Goal: Task Accomplishment & Management: Use online tool/utility

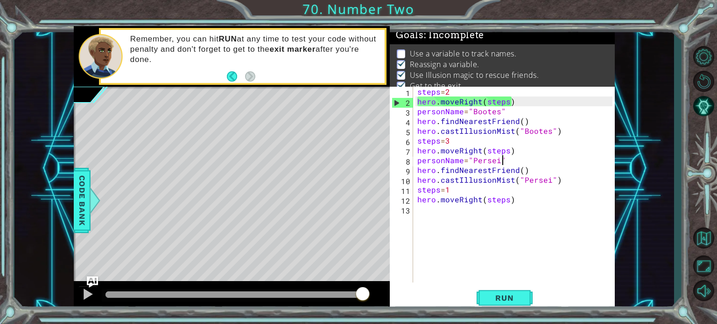
scroll to position [0, 5]
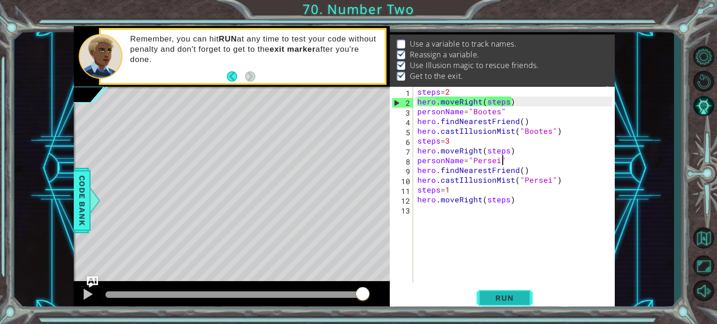
click at [522, 300] on button "Run" at bounding box center [504, 298] width 56 height 22
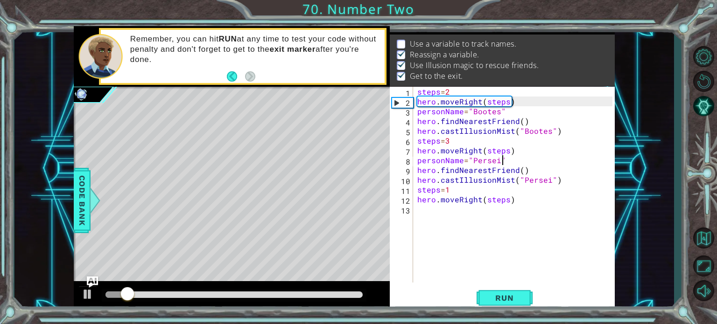
click at [478, 106] on div "steps = 2 hero . moveRight ( steps ) personName = "Bootes" hero . findNearestFr…" at bounding box center [516, 195] width 202 height 216
click at [480, 117] on div "steps = 2 hero . moveRight ( steps ) personName = "Bootes" hero . findNearestFr…" at bounding box center [516, 195] width 202 height 216
click at [485, 110] on div "steps = 2 hero . moveRight ( steps ) personName = "Bootes" hero . findNearestFr…" at bounding box center [516, 195] width 202 height 216
click at [508, 158] on div "steps = 2 hero . moveRight ( steps ) personName = "Bootes" hero . findNearestFr…" at bounding box center [516, 195] width 202 height 216
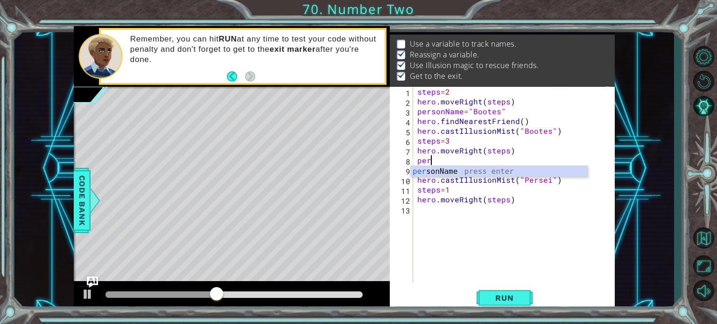
scroll to position [0, 0]
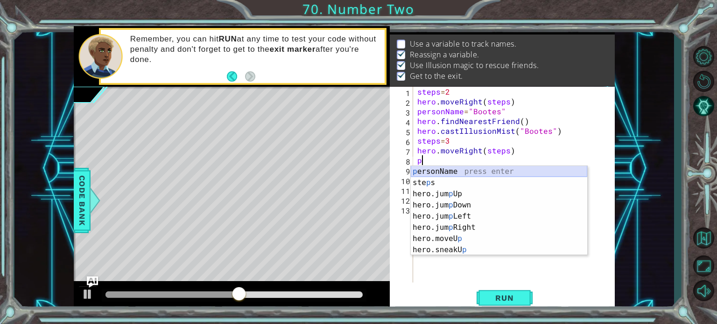
click at [454, 169] on div "p ersonName press enter ste p s press enter hero.jum p Up press enter hero.jum …" at bounding box center [499, 222] width 176 height 112
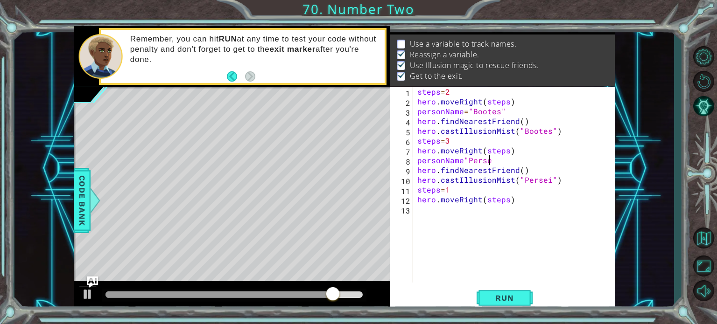
scroll to position [0, 4]
click at [500, 111] on div "steps = 2 hero . moveRight ( steps ) personName = "Bootes" hero . findNearestFr…" at bounding box center [516, 195] width 202 height 216
drag, startPoint x: 502, startPoint y: 111, endPoint x: 420, endPoint y: 116, distance: 82.2
click at [420, 116] on div "steps = 2 hero . moveRight ( steps ) personName = "Bootes" hero . findNearestFr…" at bounding box center [516, 195] width 202 height 216
click at [507, 115] on div "steps = 2 hero . moveRight ( steps ) personName = "Bootes" hero . findNearestFr…" at bounding box center [513, 185] width 197 height 196
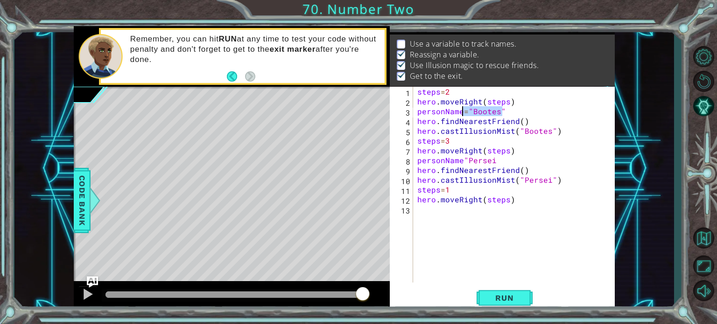
drag, startPoint x: 504, startPoint y: 110, endPoint x: 463, endPoint y: 111, distance: 41.1
click at [463, 111] on div "steps = 2 hero . moveRight ( steps ) personName = "Bootes" hero . findNearestFr…" at bounding box center [516, 195] width 202 height 216
click at [523, 297] on button "Run" at bounding box center [504, 298] width 56 height 22
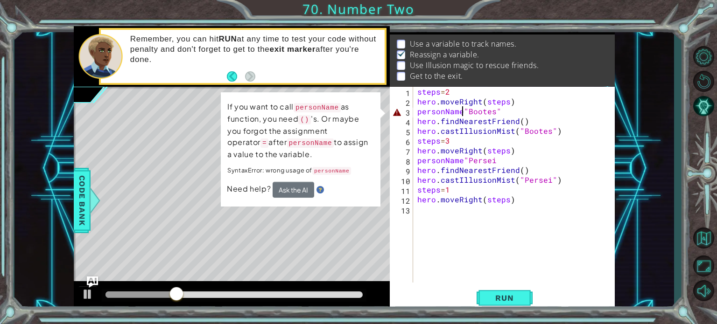
click at [463, 110] on div "steps = 2 hero . moveRight ( steps ) personName "Bootes" hero . findNearestFrie…" at bounding box center [516, 195] width 202 height 216
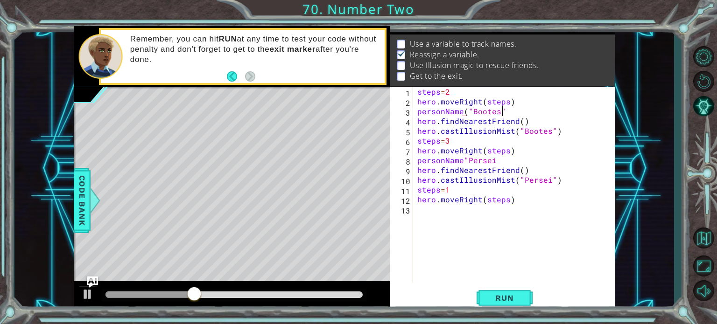
click at [504, 111] on div "steps = 2 hero . moveRight ( steps ) personName ( "Bootes" hero . findNearestFr…" at bounding box center [516, 195] width 202 height 216
click at [463, 160] on div "steps = 2 hero . moveRight ( steps ) personName ( "Bootes" ) hero . findNearest…" at bounding box center [516, 195] width 202 height 216
click at [505, 160] on div "steps = 2 hero . moveRight ( steps ) personName ( "Bootes" ) hero . findNearest…" at bounding box center [516, 195] width 202 height 216
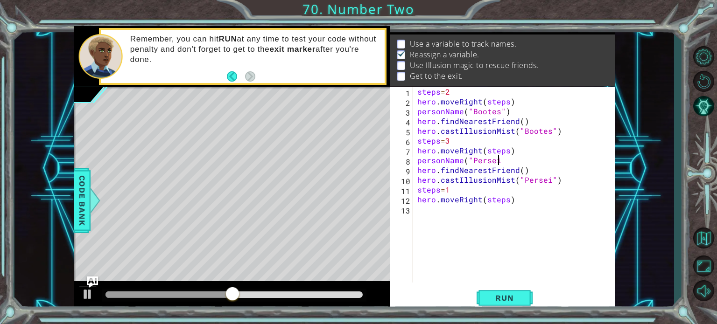
scroll to position [0, 5]
type textarea "personName("Persei")"
click at [514, 294] on span "Run" at bounding box center [504, 297] width 37 height 9
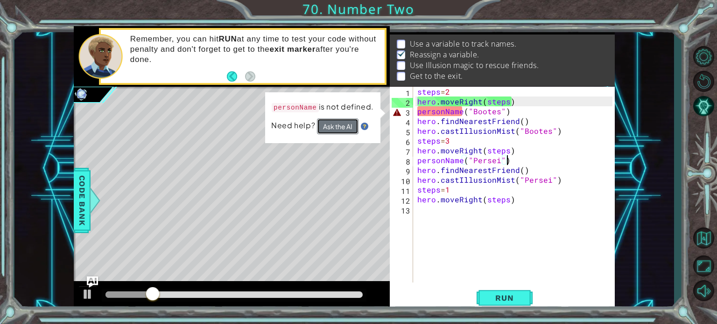
click at [352, 129] on button "Ask the AI" at bounding box center [338, 126] width 42 height 16
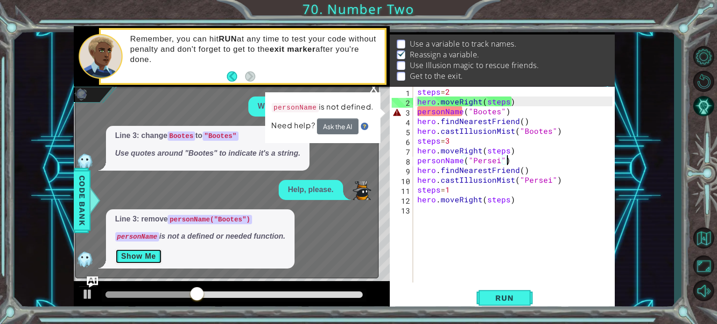
click at [139, 259] on button "Show Me" at bounding box center [138, 256] width 47 height 15
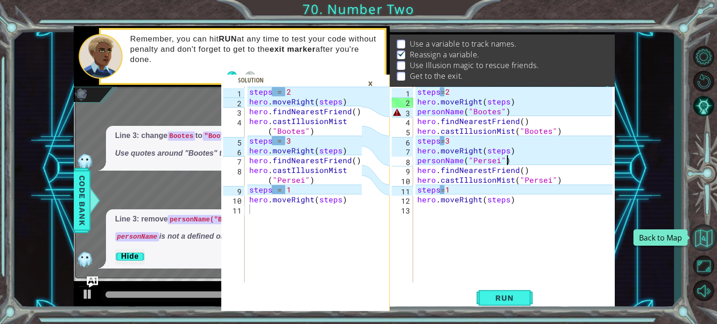
click at [700, 235] on button "Back to Map" at bounding box center [702, 237] width 27 height 27
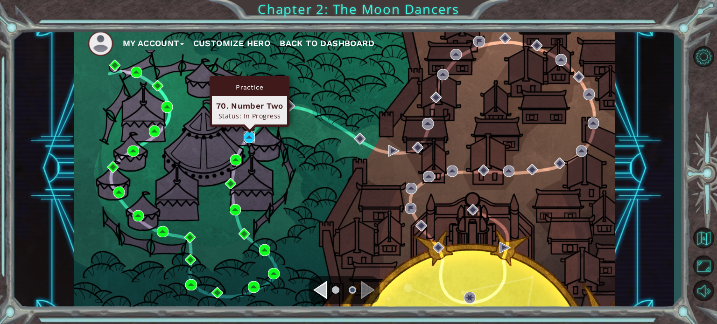
click at [252, 132] on img at bounding box center [249, 137] width 11 height 11
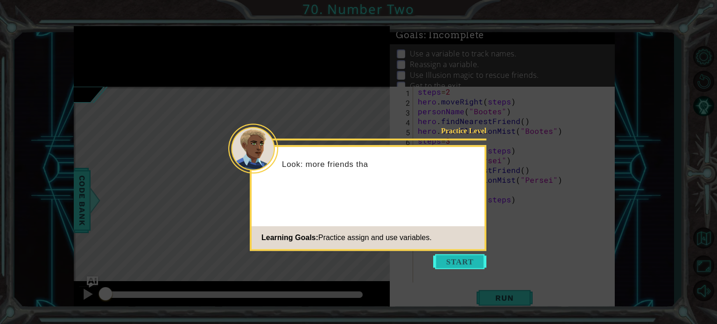
click at [464, 267] on button "Start" at bounding box center [459, 261] width 53 height 15
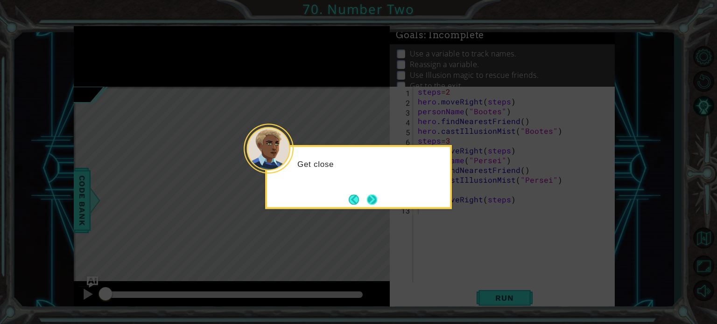
click at [375, 195] on button "Next" at bounding box center [372, 200] width 16 height 16
click at [374, 195] on button "Next" at bounding box center [372, 200] width 10 height 10
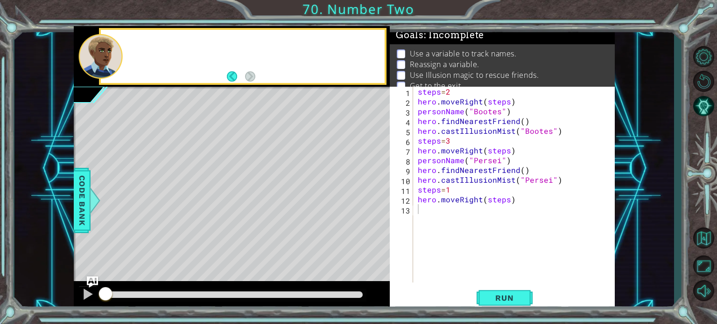
click at [374, 195] on div "Level Map" at bounding box center [289, 224] width 431 height 275
click at [480, 292] on button "Run" at bounding box center [504, 298] width 56 height 22
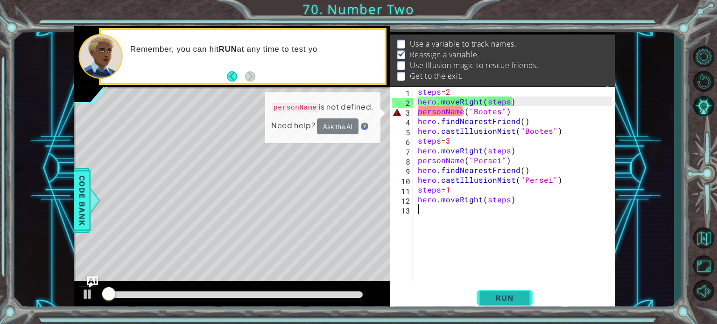
scroll to position [11, 0]
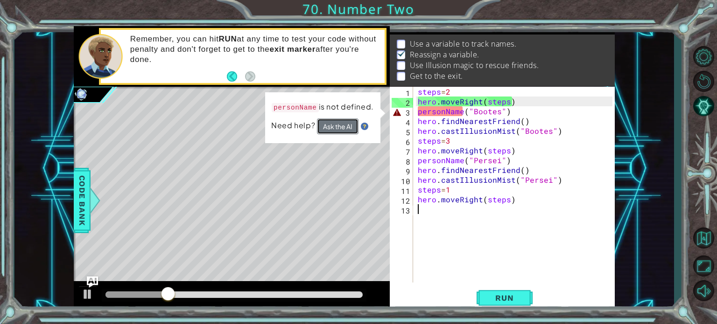
click at [355, 125] on button "Ask the AI" at bounding box center [337, 126] width 42 height 16
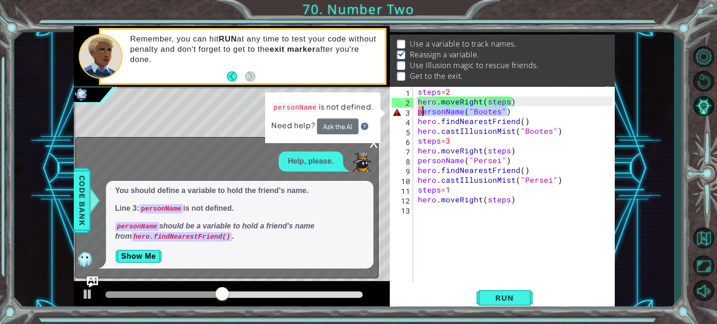
drag, startPoint x: 521, startPoint y: 111, endPoint x: 418, endPoint y: 112, distance: 102.6
click at [418, 112] on div "steps = 2 hero . moveRight ( steps ) personName ( "Bootes" ) hero . findNearest…" at bounding box center [516, 195] width 201 height 216
type textarea "personName("Bootes")"
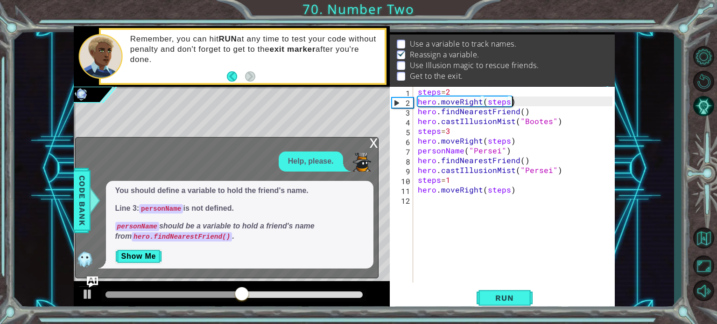
click at [520, 112] on div "steps = 2 hero . moveRight ( steps ) hero . findNearestFriend ( ) hero . castIl…" at bounding box center [516, 195] width 201 height 216
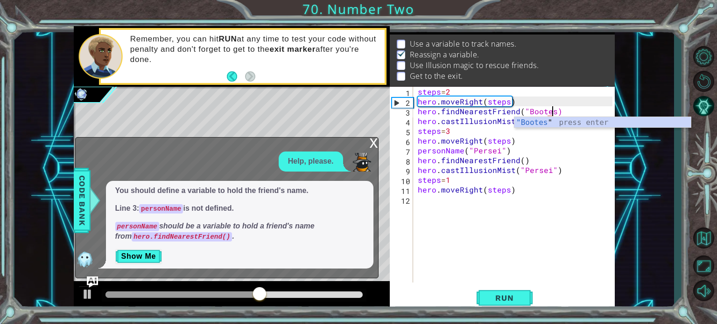
scroll to position [0, 8]
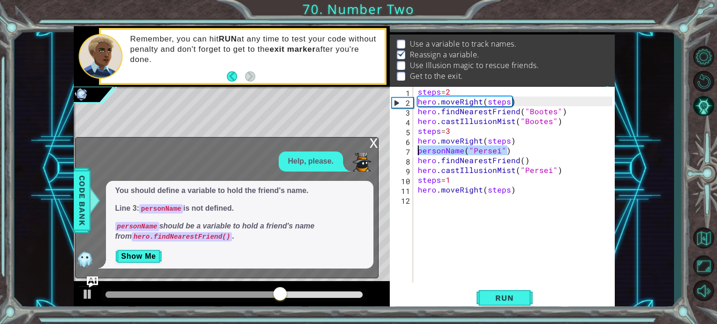
drag, startPoint x: 510, startPoint y: 152, endPoint x: 406, endPoint y: 155, distance: 104.1
click at [406, 155] on div "hero.findNearestFriend("Bootes") 1 2 3 4 5 6 7 8 9 10 11 12 steps = 2 hero . mo…" at bounding box center [501, 185] width 223 height 196
type textarea "personName("Persei")"
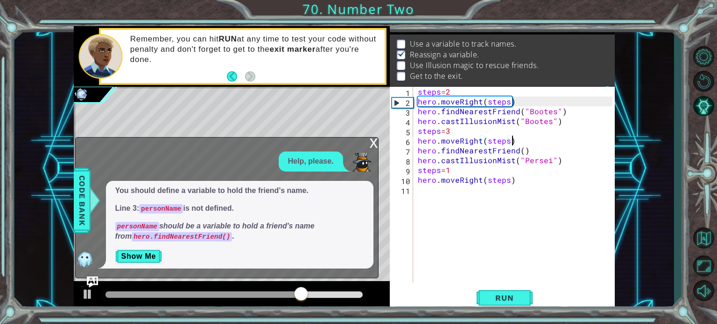
click at [520, 152] on div "steps = 2 hero . moveRight ( steps ) hero . findNearestFriend ( "Bootes" ) hero…" at bounding box center [516, 195] width 201 height 216
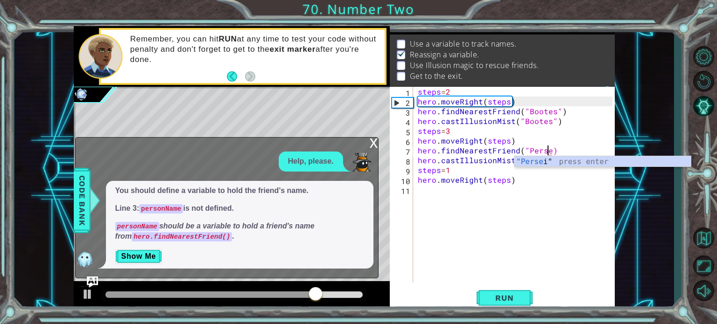
scroll to position [0, 8]
click at [518, 292] on button "Run" at bounding box center [504, 298] width 56 height 22
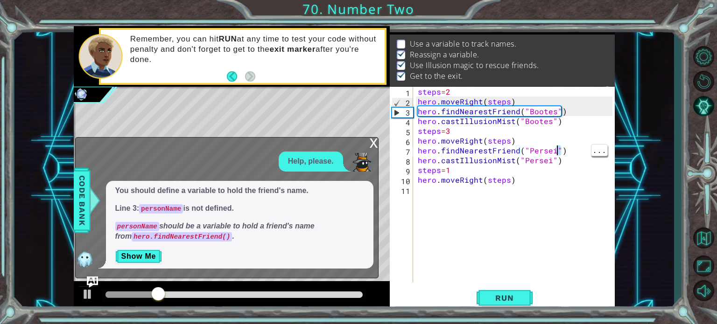
click at [509, 40] on p "Use а variable to track names." at bounding box center [463, 44] width 107 height 10
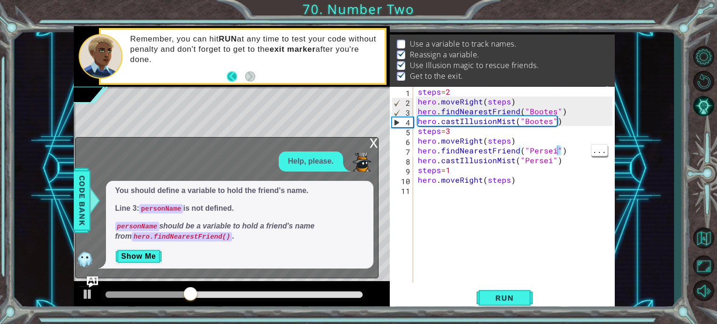
click at [235, 75] on button "Back" at bounding box center [236, 76] width 18 height 10
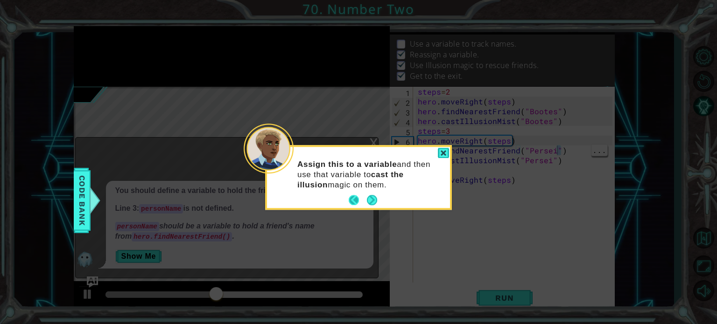
click at [354, 201] on button "Back" at bounding box center [357, 200] width 18 height 10
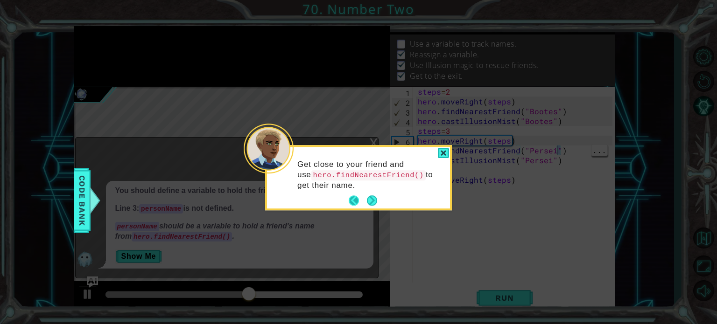
click at [355, 200] on button "Back" at bounding box center [357, 201] width 18 height 10
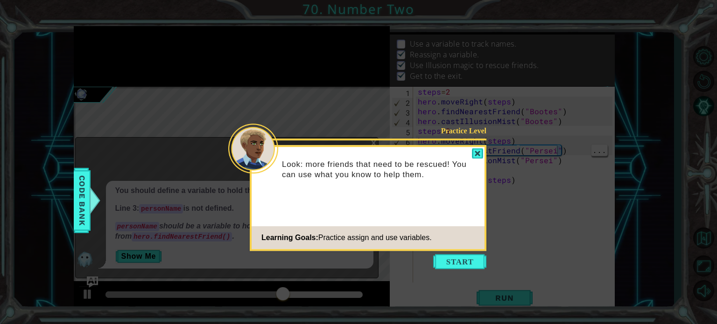
click at [459, 252] on icon at bounding box center [358, 162] width 717 height 324
click at [459, 260] on button "Start" at bounding box center [459, 261] width 53 height 15
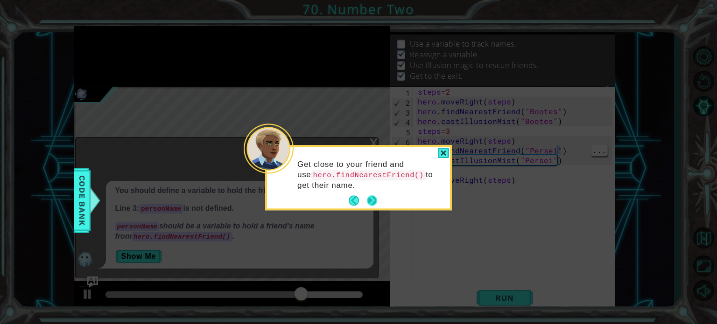
click at [372, 200] on button "Next" at bounding box center [371, 200] width 13 height 13
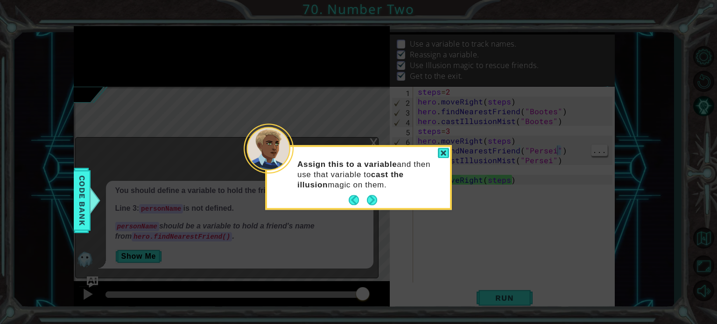
click at [372, 200] on button "Next" at bounding box center [372, 200] width 11 height 11
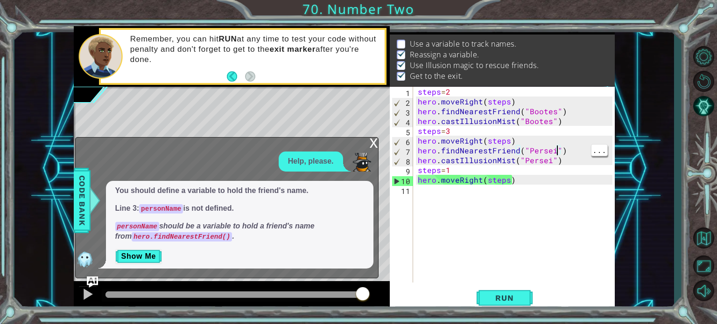
click at [417, 123] on div "steps = 2 hero . moveRight ( steps ) hero . findNearestFriend ( "Bootes" ) hero…" at bounding box center [516, 195] width 201 height 216
type textarea "hero.castIllusionMist("Bootes")"
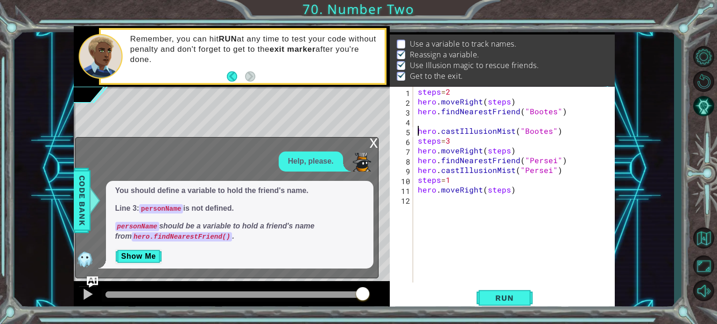
click at [431, 117] on div "steps = 2 hero . moveRight ( steps ) hero . findNearestFriend ( "Bootes" ) hero…" at bounding box center [516, 195] width 201 height 216
click at [445, 121] on div "steps = 2 hero . moveRight ( steps ) hero . findNearestFriend ( "Bootes" ) pers…" at bounding box center [516, 195] width 201 height 216
drag, startPoint x: 443, startPoint y: 121, endPoint x: 416, endPoint y: 126, distance: 28.1
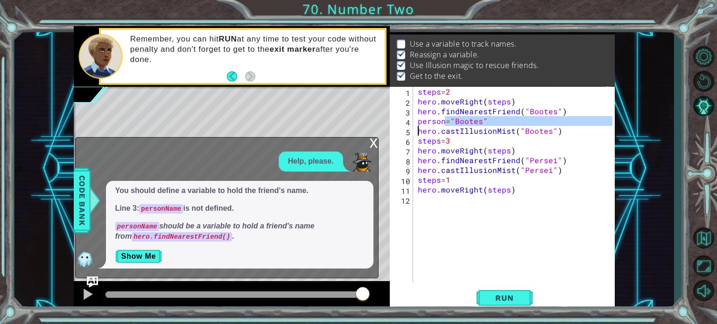
click at [416, 126] on div "steps = 2 hero . moveRight ( steps ) hero . findNearestFriend ( "Bootes" ) pers…" at bounding box center [516, 195] width 201 height 216
click at [438, 115] on div "steps = 2 hero . moveRight ( steps ) hero . findNearestFriend ( "Bootes" ) pers…" at bounding box center [516, 195] width 201 height 216
drag, startPoint x: 443, startPoint y: 121, endPoint x: 418, endPoint y: 124, distance: 24.4
click at [418, 124] on div "steps = 2 hero . moveRight ( steps ) hero . findNearestFriend ( "Bootes" ) pers…" at bounding box center [516, 195] width 201 height 216
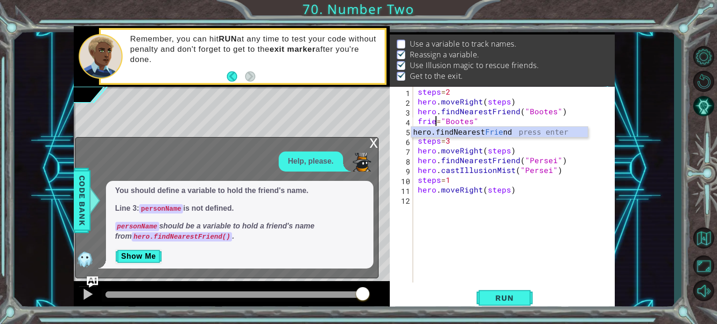
scroll to position [0, 1]
type textarea "friend="Bootes""
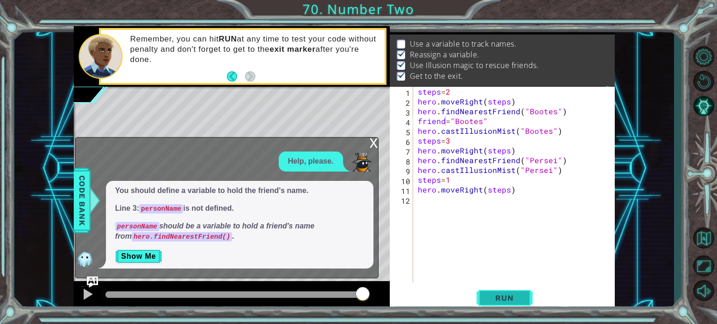
click at [516, 295] on span "Run" at bounding box center [504, 297] width 37 height 9
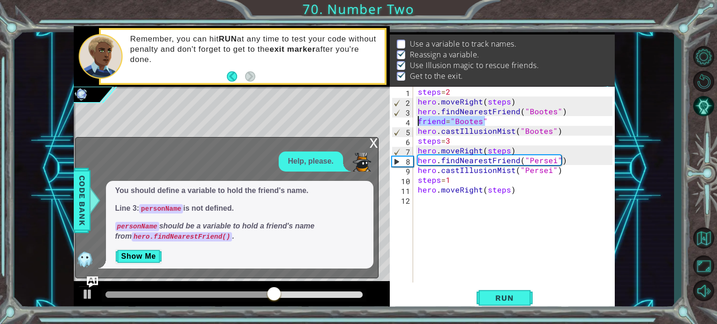
drag, startPoint x: 487, startPoint y: 118, endPoint x: 414, endPoint y: 123, distance: 73.4
click at [414, 123] on div "friend="Bootes" 1 2 3 4 5 6 7 8 9 10 11 12 steps = 2 hero . moveRight ( steps )…" at bounding box center [501, 185] width 223 height 196
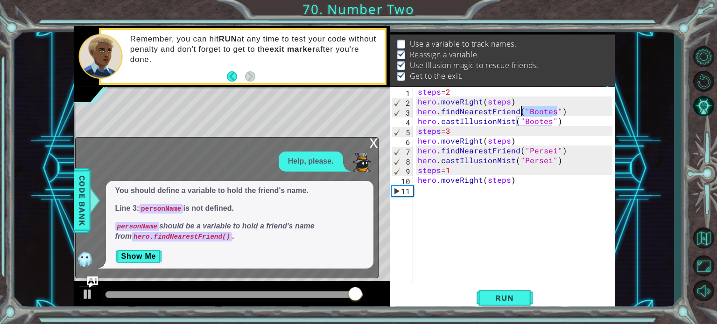
drag, startPoint x: 555, startPoint y: 111, endPoint x: 522, endPoint y: 112, distance: 32.7
click at [522, 112] on div "steps = 2 hero . moveRight ( steps ) hero . findNearestFriend ( "Bootes" ) hero…" at bounding box center [516, 195] width 201 height 216
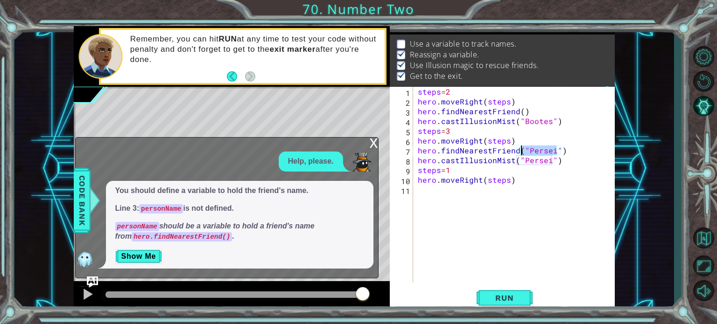
drag, startPoint x: 556, startPoint y: 146, endPoint x: 522, endPoint y: 148, distance: 33.6
click at [522, 148] on div "steps = 2 hero . moveRight ( steps ) hero . findNearestFriend ( ) hero . castIl…" at bounding box center [516, 195] width 201 height 216
click at [420, 160] on div "steps = 2 hero . moveRight ( steps ) hero . findNearestFriend ( ) hero . castIl…" at bounding box center [516, 195] width 201 height 216
type textarea "hero.castIllusionMist("Persei")"
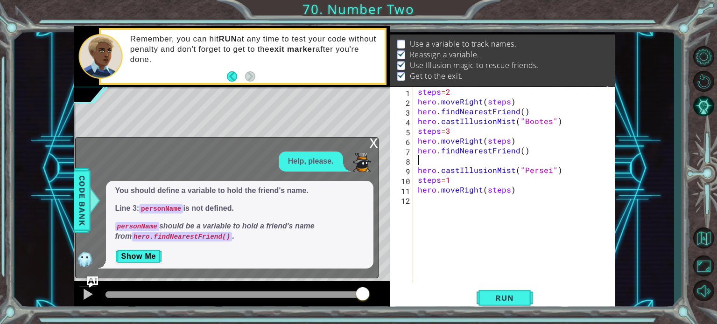
click at [420, 160] on div "steps = 2 hero . moveRight ( steps ) hero . findNearestFriend ( ) hero . castIl…" at bounding box center [516, 195] width 201 height 216
click at [418, 118] on div "steps = 2 hero . moveRight ( steps ) hero . findNearestFriend ( ) hero . castIl…" at bounding box center [516, 195] width 201 height 216
type textarea "hero.castIllusionMist("Bootes")"
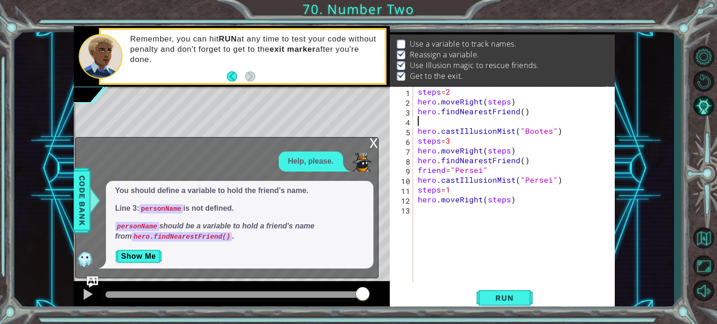
click at [418, 118] on div "steps = 2 hero . moveRight ( steps ) hero . findNearestFriend ( ) hero . castIl…" at bounding box center [516, 195] width 201 height 216
click at [515, 296] on span "Run" at bounding box center [504, 297] width 37 height 9
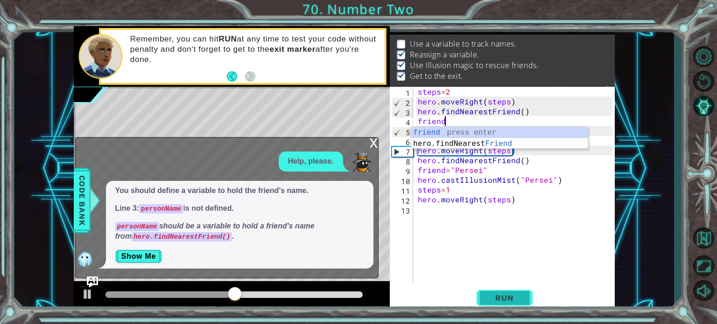
scroll to position [0, 0]
type textarea "f"
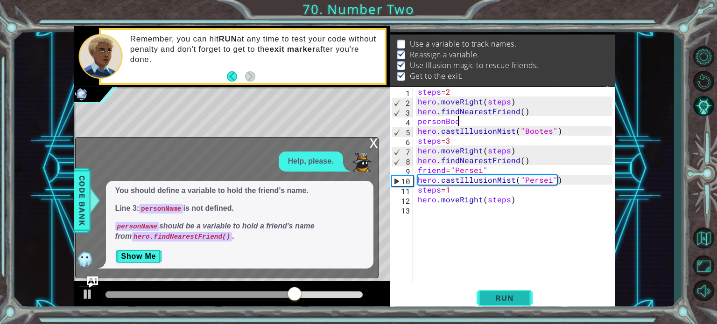
scroll to position [0, 2]
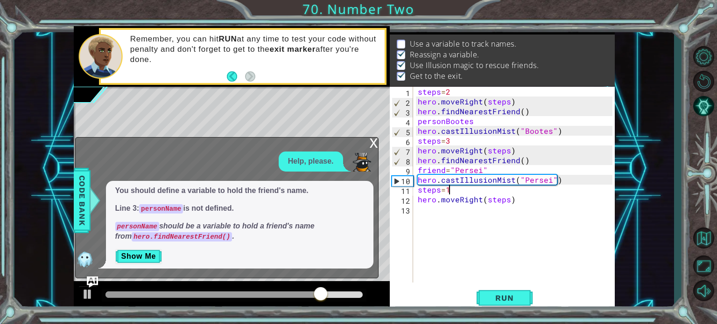
click at [470, 186] on div "steps = 2 hero . moveRight ( steps ) hero . findNearestFriend ( ) personBootes …" at bounding box center [516, 195] width 201 height 216
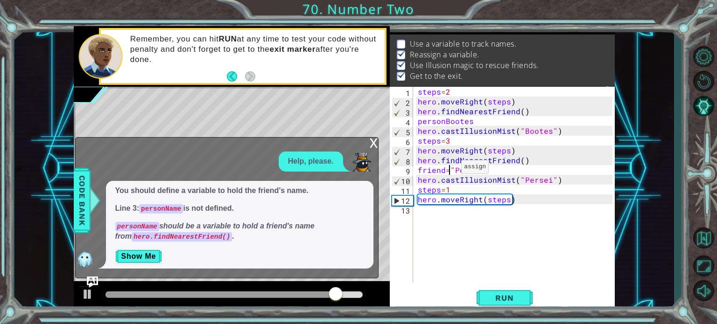
click at [450, 169] on div "steps = 2 hero . moveRight ( steps ) hero . findNearestFriend ( ) personBootes …" at bounding box center [516, 195] width 201 height 216
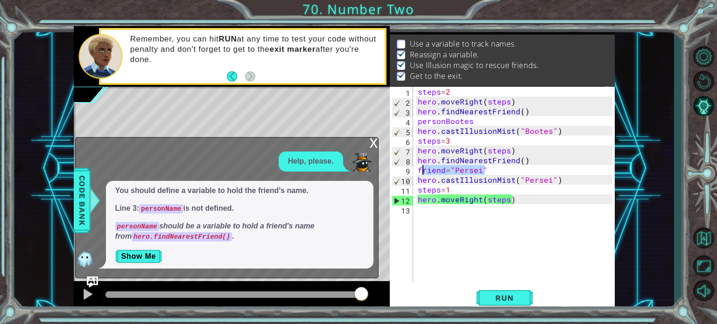
drag, startPoint x: 489, startPoint y: 171, endPoint x: 420, endPoint y: 172, distance: 69.5
click at [420, 172] on div "steps = 2 hero . moveRight ( steps ) hero . findNearestFriend ( ) personBootes …" at bounding box center [516, 195] width 201 height 216
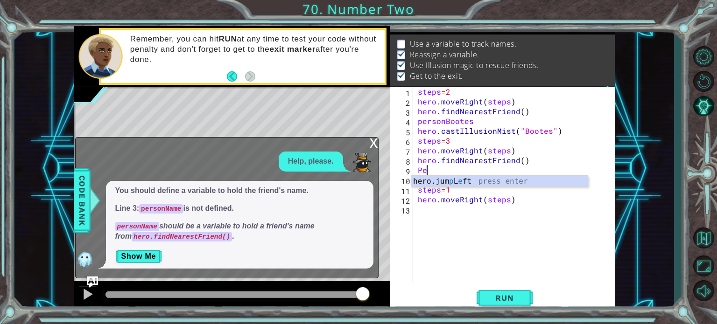
type textarea "P"
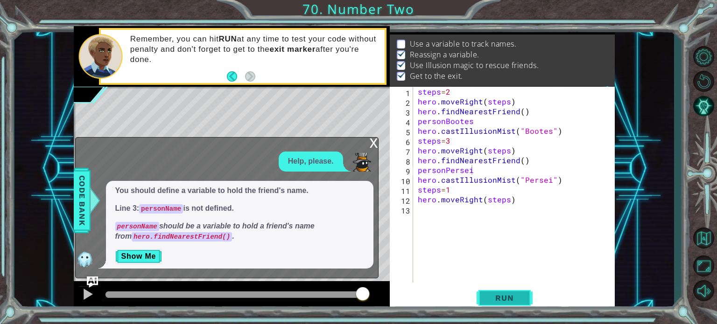
click at [506, 294] on span "Run" at bounding box center [504, 297] width 37 height 9
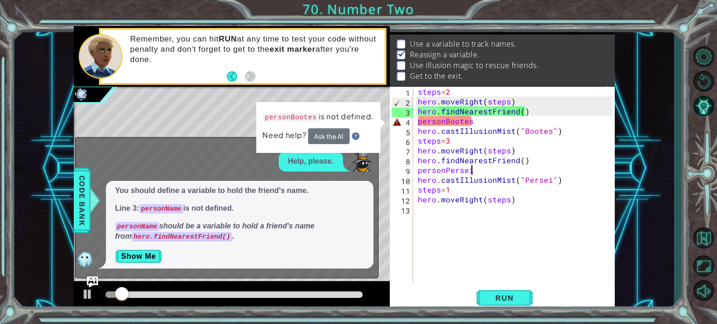
click at [444, 121] on div "steps = 2 hero . moveRight ( steps ) hero . findNearestFriend ( ) personBootes …" at bounding box center [516, 195] width 201 height 216
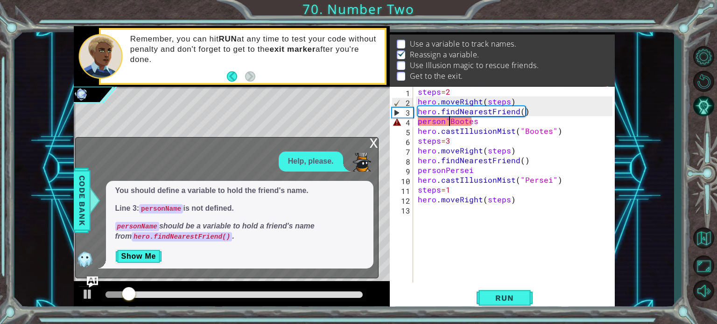
scroll to position [0, 2]
click at [469, 122] on div "steps = 2 hero . moveRight ( steps ) hero . findNearestFriend ( ) person "Boote…" at bounding box center [516, 195] width 201 height 216
click at [474, 123] on div "steps = 2 hero . moveRight ( steps ) hero . findNearestFriend ( ) person "Boote…" at bounding box center [516, 195] width 201 height 216
click at [446, 174] on div "steps = 2 hero . moveRight ( steps ) hero . findNearestFriend ( ) person "Boote…" at bounding box center [516, 195] width 201 height 216
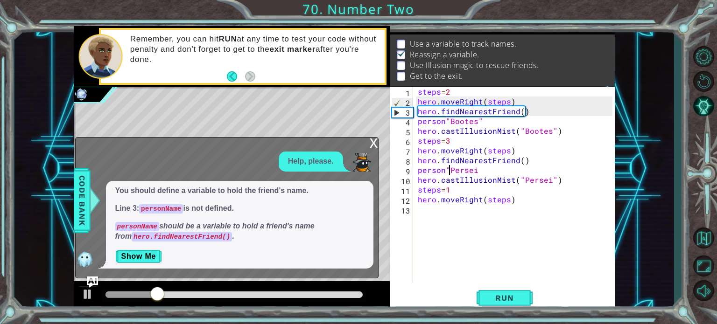
scroll to position [0, 2]
click at [487, 171] on div "steps = 2 hero . moveRight ( steps ) hero . findNearestFriend ( ) person "Boote…" at bounding box center [516, 195] width 201 height 216
click at [502, 298] on span "Run" at bounding box center [504, 297] width 37 height 9
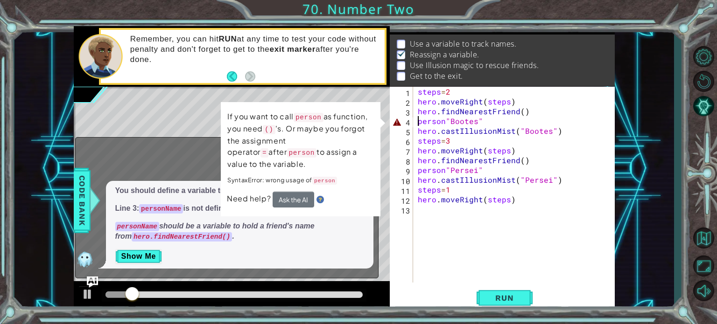
click at [419, 121] on div "steps = 2 hero . moveRight ( steps ) hero . findNearestFriend ( ) person "Boote…" at bounding box center [516, 195] width 201 height 216
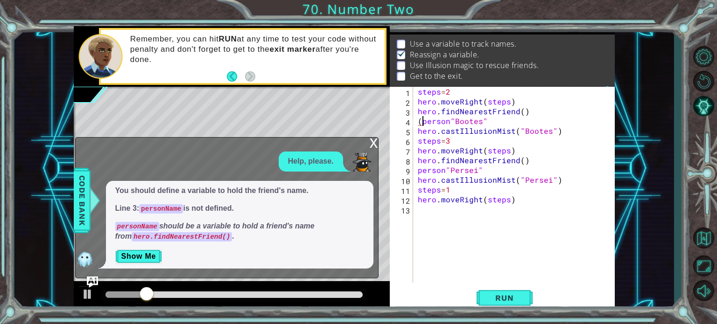
click at [481, 122] on div "steps = 2 hero . moveRight ( steps ) hero . findNearestFriend ( ) ( person "Boo…" at bounding box center [516, 195] width 201 height 216
click at [488, 121] on div "steps = 2 hero . moveRight ( steps ) hero . findNearestFriend ( ) ( person "Boo…" at bounding box center [516, 195] width 201 height 216
click at [488, 121] on div "steps = 2 hero . moveRight ( steps ) hero . findNearestFriend ( ) ( person "Boo…" at bounding box center [514, 185] width 196 height 196
click at [419, 169] on div "steps = 2 hero . moveRight ( steps ) hero . findNearestFriend ( ) ( person "Boo…" at bounding box center [516, 195] width 201 height 216
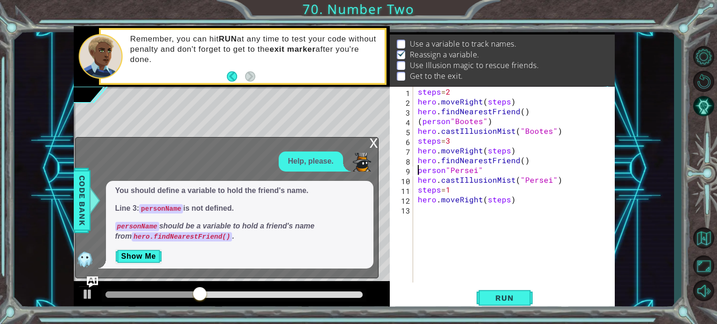
scroll to position [0, 0]
click at [497, 171] on div "steps = 2 hero . moveRight ( steps ) hero . findNearestFriend ( ) ( person "Boo…" at bounding box center [516, 195] width 201 height 216
click at [499, 290] on button "Run" at bounding box center [504, 298] width 56 height 22
click at [449, 171] on div "steps = 2 hero . moveRight ( steps ) hero . findNearestFriend ( ) ( person "Boo…" at bounding box center [516, 195] width 201 height 216
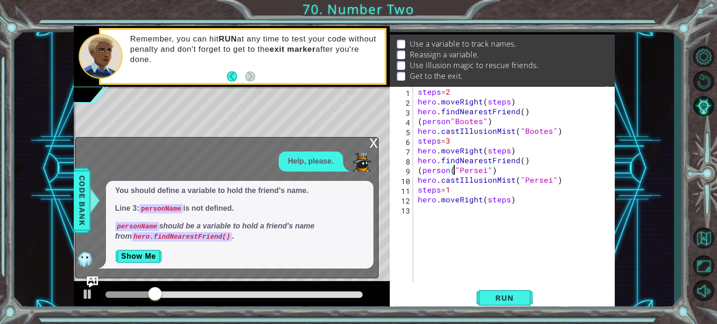
scroll to position [0, 2]
click at [422, 169] on div "steps = 2 hero . moveRight ( steps ) hero . findNearestFriend ( ) ( person "Boo…" at bounding box center [516, 195] width 201 height 216
click at [424, 120] on div "steps = 2 hero . moveRight ( steps ) hero . findNearestFriend ( ) ( person "Boo…" at bounding box center [516, 195] width 201 height 216
click at [446, 121] on div "steps = 2 hero . moveRight ( steps ) hero . findNearestFriend ( ) person "Boote…" at bounding box center [516, 195] width 201 height 216
click at [509, 294] on span "Run" at bounding box center [504, 297] width 37 height 9
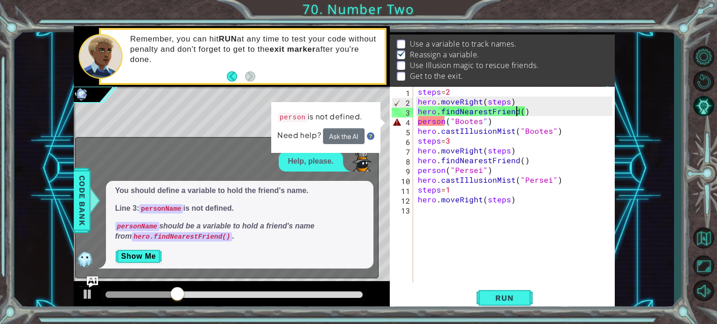
click at [518, 111] on div "steps = 2 hero . moveRight ( steps ) hero . findNearestFriend ( ) person ( "Boo…" at bounding box center [516, 195] width 201 height 216
click at [485, 123] on div "steps = 2 hero . moveRight ( steps ) hero . findNearestFriend ( ) person ( "Boo…" at bounding box center [516, 195] width 201 height 216
drag, startPoint x: 495, startPoint y: 123, endPoint x: 420, endPoint y: 124, distance: 75.1
click at [420, 124] on div "steps = 2 hero . moveRight ( steps ) hero . findNearestFriend ( ) person ( "Boo…" at bounding box center [516, 195] width 201 height 216
click at [442, 121] on div "steps = 2 hero . moveRight ( steps ) hero . findNearestFriend ( ) person ( "Boo…" at bounding box center [514, 185] width 196 height 196
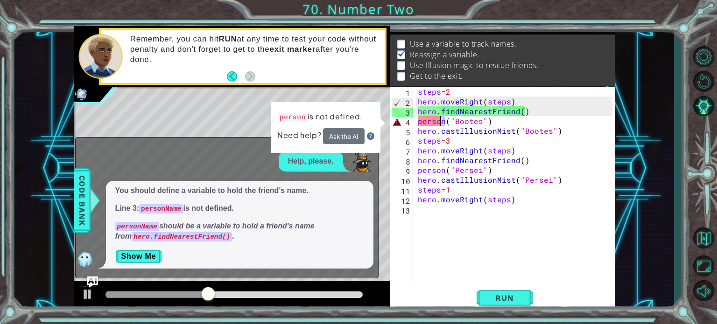
click at [443, 120] on div "steps = 2 hero . moveRight ( steps ) hero . findNearestFriend ( ) person ( "Boo…" at bounding box center [514, 185] width 196 height 196
click at [444, 122] on div "steps = 2 hero . moveRight ( steps ) hero . findNearestFriend ( ) person ( "Boo…" at bounding box center [516, 195] width 201 height 216
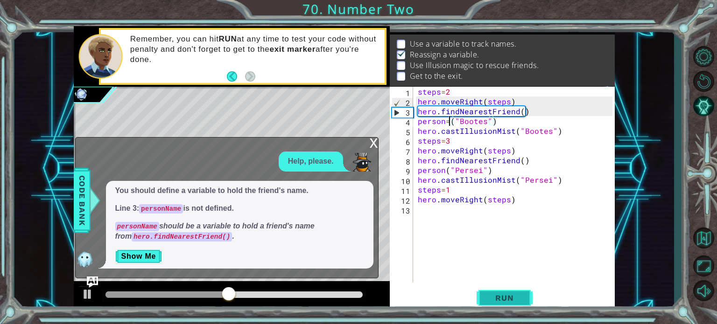
click at [525, 299] on button "Run" at bounding box center [504, 298] width 56 height 22
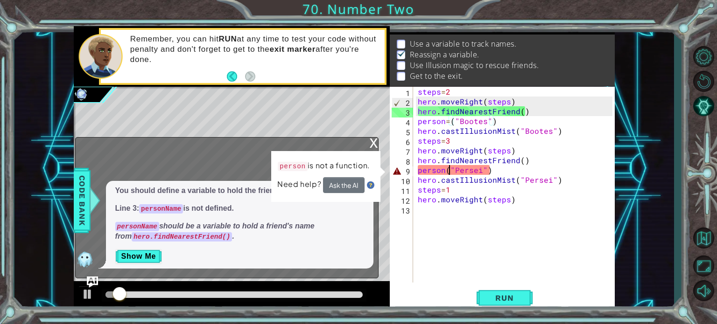
click at [447, 171] on div "steps = 2 hero . moveRight ( steps ) hero . findNearestFriend ( ) person = ( "B…" at bounding box center [516, 195] width 201 height 216
click at [446, 173] on div "steps = 2 hero . moveRight ( steps ) hero . findNearestFriend ( ) person = ( "B…" at bounding box center [516, 195] width 201 height 216
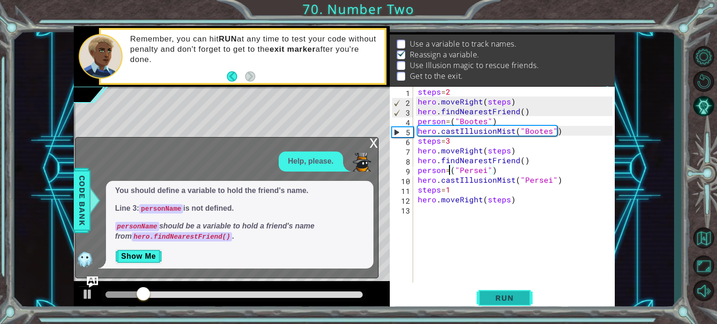
click at [501, 295] on span "Run" at bounding box center [504, 297] width 37 height 9
click at [537, 178] on div "steps = 2 hero . moveRight ( steps ) hero . findNearestFriend ( ) person = ( "B…" at bounding box center [516, 195] width 201 height 216
click at [464, 190] on div "steps = 2 hero . moveRight ( steps ) hero . findNearestFriend ( ) person = ( "B…" at bounding box center [516, 195] width 201 height 216
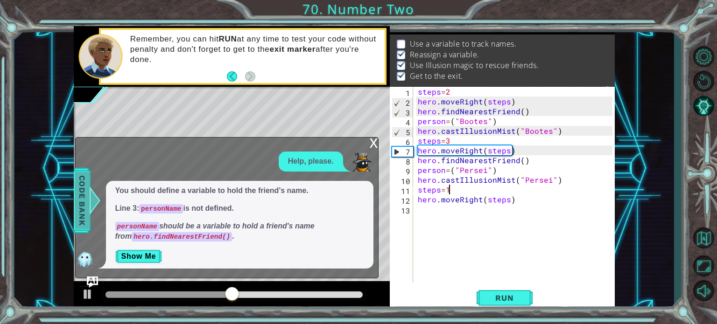
click at [83, 206] on span "Code Bank" at bounding box center [82, 200] width 15 height 57
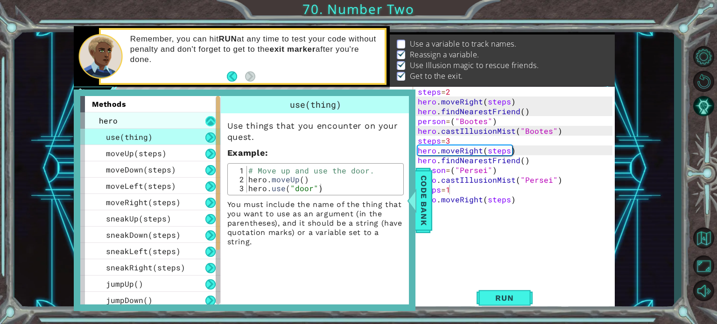
click at [205, 120] on button at bounding box center [210, 121] width 10 height 10
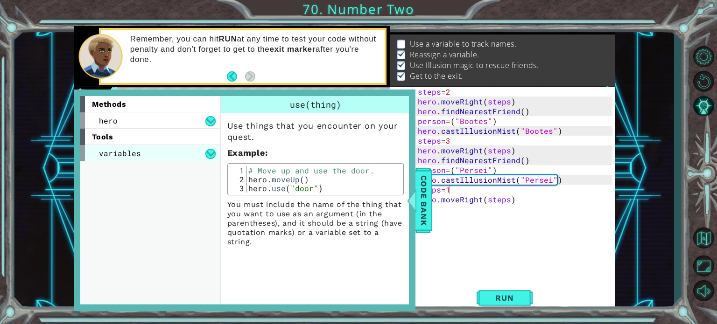
click at [194, 154] on div "variables" at bounding box center [150, 153] width 140 height 16
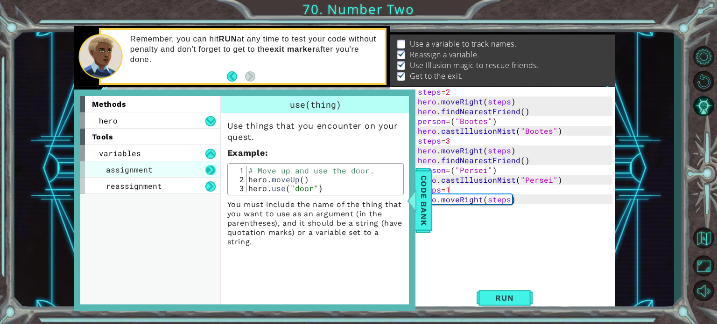
click at [208, 168] on button at bounding box center [210, 170] width 10 height 10
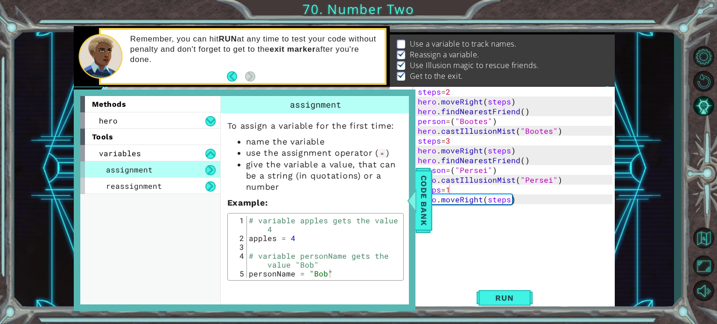
click at [208, 165] on button at bounding box center [210, 170] width 10 height 10
click at [209, 168] on button at bounding box center [210, 170] width 10 height 10
click at [473, 129] on div "steps = 2 hero . moveRight ( steps ) hero . findNearestFriend ( ) person = ( "B…" at bounding box center [516, 195] width 201 height 216
click at [484, 122] on div "steps = 2 hero . moveRight ( steps ) hero . findNearestFriend ( ) person = ( "B…" at bounding box center [516, 195] width 201 height 216
type textarea "person=("Bootes")"
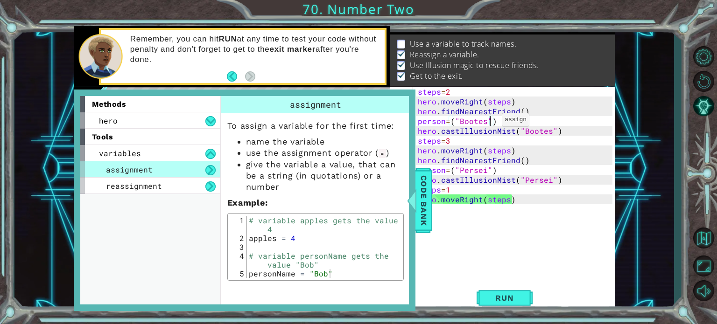
click at [490, 122] on div "steps = 2 hero . moveRight ( steps ) hero . findNearestFriend ( ) person = ( "B…" at bounding box center [516, 195] width 201 height 216
click at [492, 121] on div "steps = 2 hero . moveRight ( steps ) hero . findNearestFriend ( ) person = ( "B…" at bounding box center [516, 195] width 201 height 216
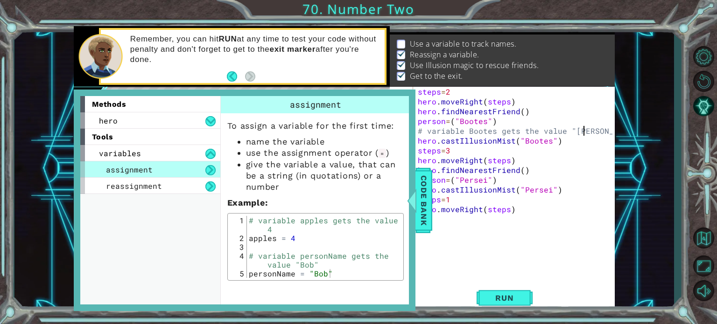
scroll to position [0, 10]
click at [512, 293] on span "Run" at bounding box center [504, 297] width 37 height 9
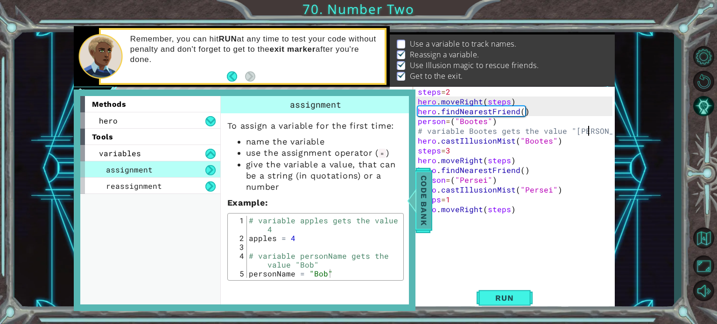
click at [421, 182] on span "Code Bank" at bounding box center [423, 200] width 15 height 57
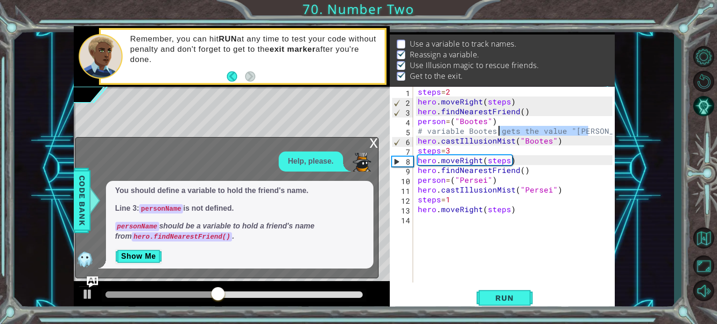
drag, startPoint x: 590, startPoint y: 129, endPoint x: 496, endPoint y: 132, distance: 93.4
click at [496, 132] on div "steps = 2 hero . moveRight ( steps ) hero . findNearestFriend ( ) person = ( "B…" at bounding box center [516, 195] width 201 height 216
type textarea "# variable Bootes"
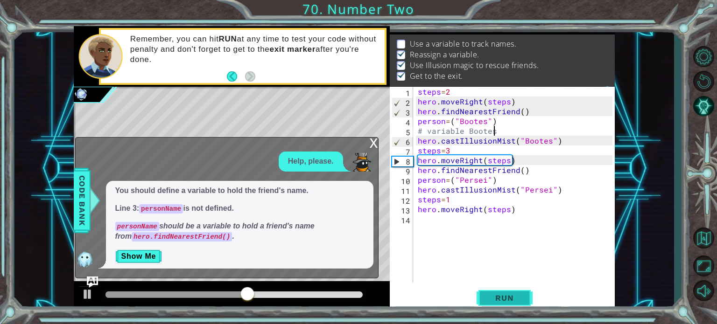
click at [510, 304] on button "Run" at bounding box center [504, 298] width 56 height 22
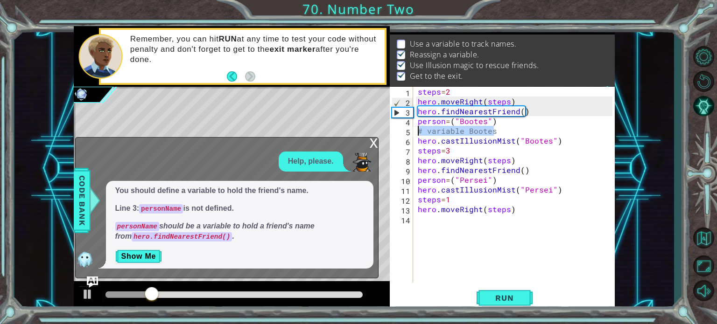
drag, startPoint x: 505, startPoint y: 131, endPoint x: 417, endPoint y: 133, distance: 88.7
click at [417, 133] on div "steps = 2 hero . moveRight ( steps ) hero . findNearestFriend ( ) person = ( "B…" at bounding box center [516, 195] width 201 height 216
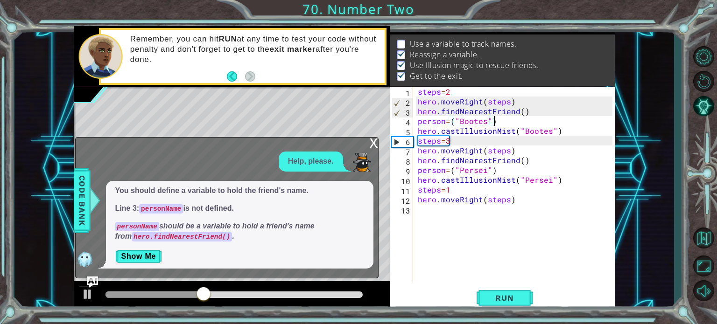
click at [420, 114] on div "steps = 2 hero . moveRight ( steps ) hero . findNearestFriend ( ) person = ( "B…" at bounding box center [516, 195] width 201 height 216
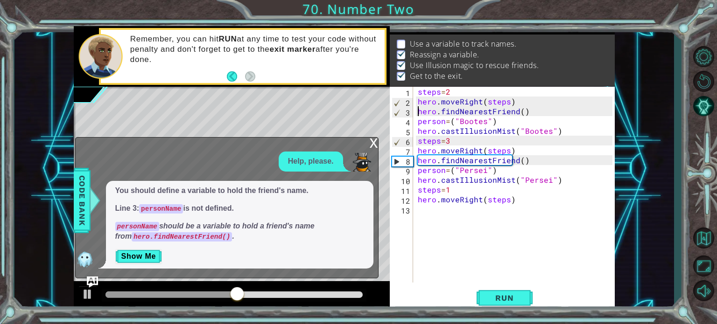
click at [417, 124] on div "steps = 2 hero . moveRight ( steps ) hero . findNearestFriend ( ) person = ( "B…" at bounding box center [516, 195] width 201 height 216
type textarea "person=("Bootes")"
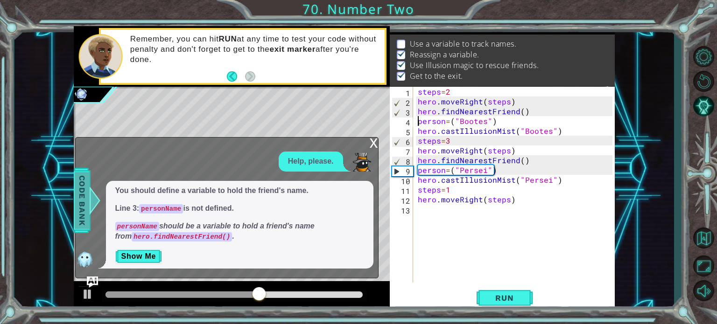
click at [83, 216] on span "Code Bank" at bounding box center [82, 200] width 15 height 57
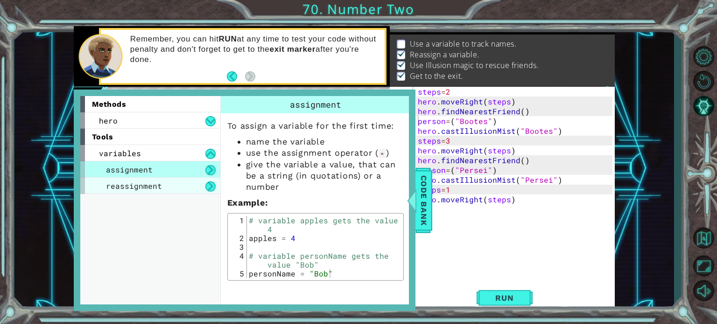
click at [203, 184] on div "reassignment" at bounding box center [150, 186] width 140 height 16
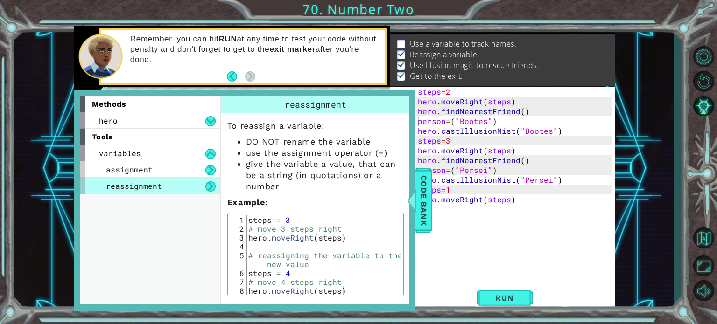
scroll to position [7, 0]
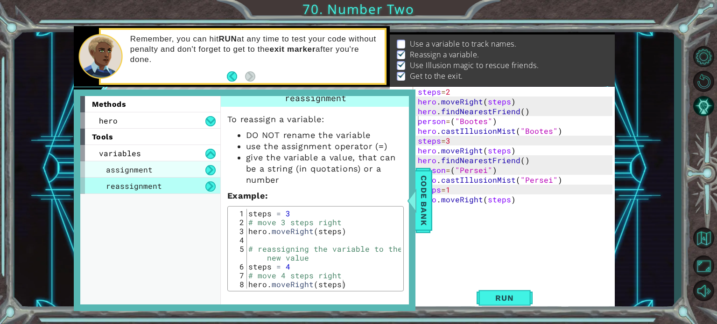
click at [174, 168] on div "assignment" at bounding box center [150, 169] width 140 height 16
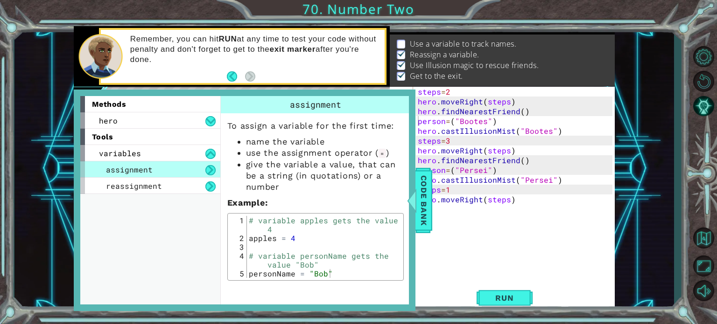
scroll to position [0, 0]
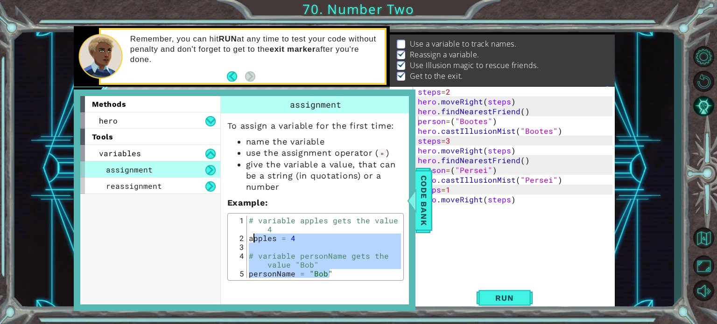
drag, startPoint x: 340, startPoint y: 273, endPoint x: 254, endPoint y: 242, distance: 91.3
click at [254, 242] on div "# variable apples gets the value 4 apples = 4 # variable personName gets the va…" at bounding box center [324, 260] width 154 height 89
type textarea "apples = 4"
click at [318, 246] on div "# variable apples gets the value 4 apples = 4 # variable personName gets the va…" at bounding box center [324, 247] width 154 height 62
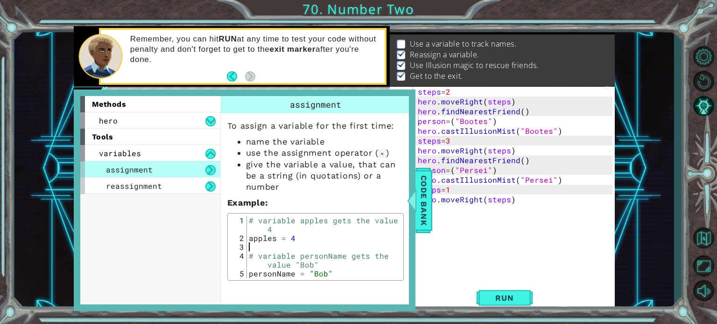
click at [519, 241] on div "steps = 2 hero . moveRight ( steps ) hero . findNearestFriend ( ) person = ( "B…" at bounding box center [516, 195] width 201 height 216
click at [417, 92] on div "steps = 2 hero . moveRight ( steps ) hero . findNearestFriend ( ) person = ( "B…" at bounding box center [516, 195] width 201 height 216
type textarea "steps=2"
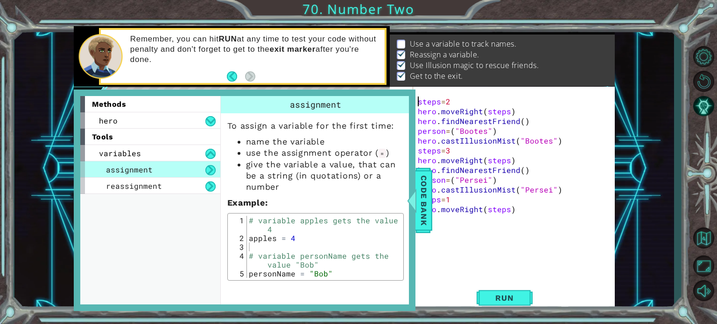
click at [417, 92] on div "steps = 2 hero . moveRight ( steps ) hero . findNearestFriend ( ) person = ( "B…" at bounding box center [516, 195] width 201 height 216
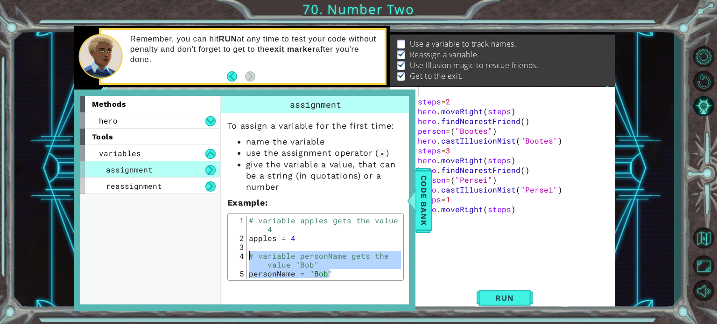
drag, startPoint x: 332, startPoint y: 276, endPoint x: 248, endPoint y: 257, distance: 86.0
click at [248, 257] on div "# variable apples gets the value 4 apples = 4 # variable personName gets the va…" at bounding box center [324, 260] width 154 height 89
type textarea "# variable personName gets the value "[PERSON_NAME]" personName = "[PERSON_NAME…"
click at [435, 91] on div "steps = 2 hero . moveRight ( steps ) hero . findNearestFriend ( ) person = ( "B…" at bounding box center [516, 195] width 201 height 216
paste textarea "personName = "[PERSON_NAME]""
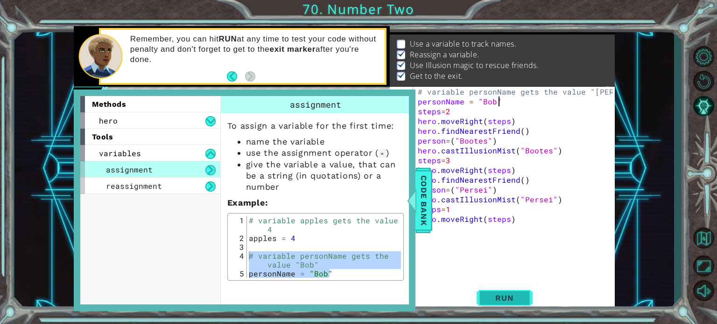
click at [508, 306] on button "Run" at bounding box center [504, 298] width 56 height 22
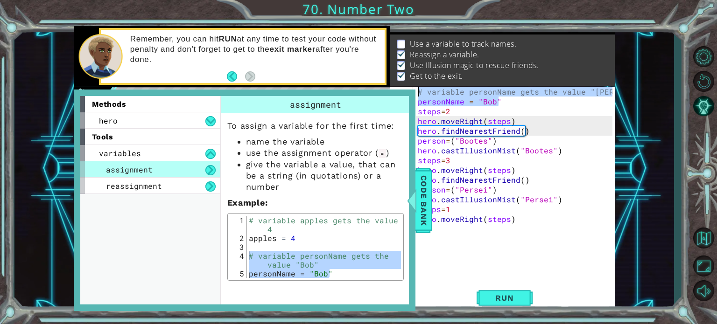
drag, startPoint x: 499, startPoint y: 100, endPoint x: 417, endPoint y: 96, distance: 82.7
click at [417, 96] on div "# variable personName gets the value "[PERSON_NAME]" personName = "[PERSON_NAME…" at bounding box center [516, 195] width 201 height 216
click at [467, 103] on div "# variable personName gets the value "[PERSON_NAME]" personName = "[PERSON_NAME…" at bounding box center [514, 185] width 196 height 196
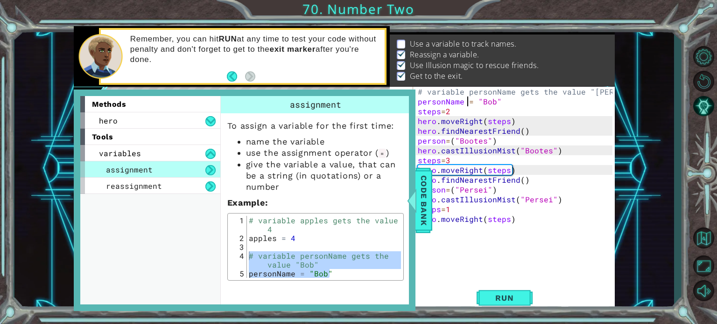
click at [492, 100] on div "# variable personName gets the value "[PERSON_NAME]" personName = "[PERSON_NAME…" at bounding box center [516, 195] width 201 height 216
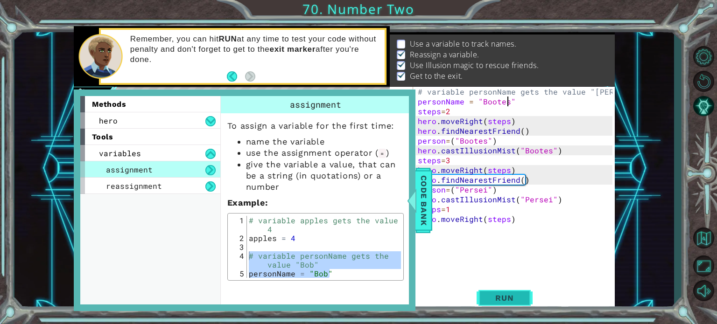
type textarea "personName = "Bootes""
click at [500, 294] on span "Run" at bounding box center [504, 297] width 37 height 9
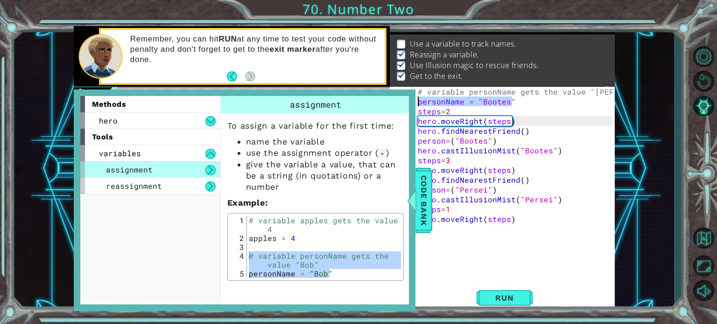
drag, startPoint x: 520, startPoint y: 100, endPoint x: 409, endPoint y: 101, distance: 110.6
click at [409, 101] on div "1 2 3 4 5 6 7 8 9 10 11 12 13 steps = 2 hero . moveRight ( steps ) friend = her…" at bounding box center [344, 168] width 541 height 285
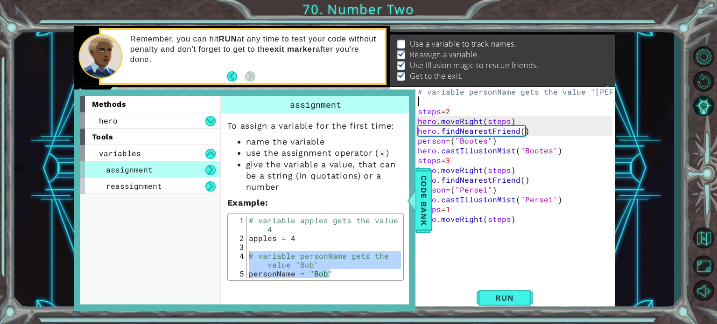
scroll to position [0, 0]
type textarea "# variable personName gets the value "[PERSON_NAME]""
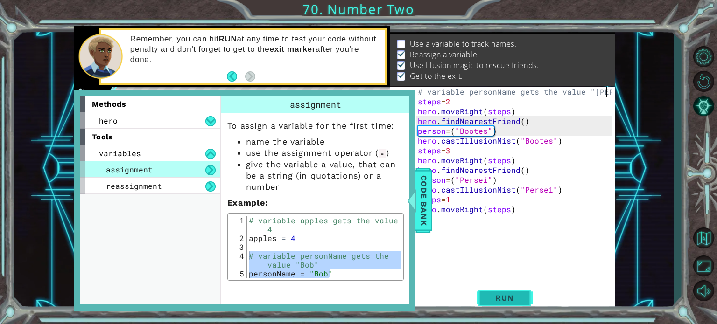
click at [517, 299] on span "Run" at bounding box center [504, 297] width 37 height 9
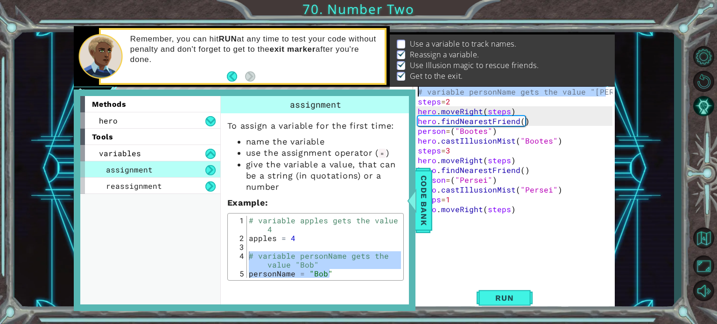
drag, startPoint x: 605, startPoint y: 92, endPoint x: 409, endPoint y: 87, distance: 196.0
click at [409, 87] on div "# variable personName gets the value "[PERSON_NAME]" 1 2 3 4 5 6 7 8 9 10 11 12…" at bounding box center [501, 185] width 223 height 196
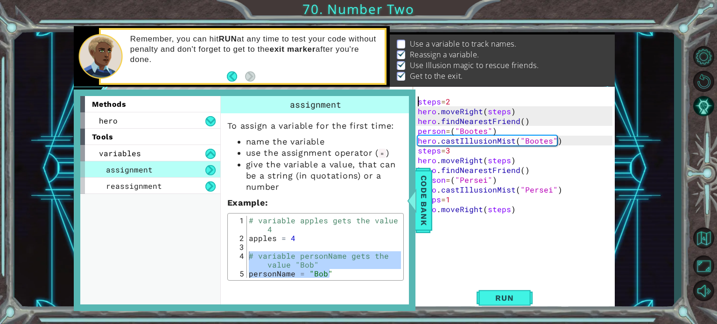
click at [418, 100] on div "steps = 2 hero . moveRight ( steps ) hero . findNearestFriend ( ) person = ( "B…" at bounding box center [516, 195] width 201 height 216
type textarea "steps=2"
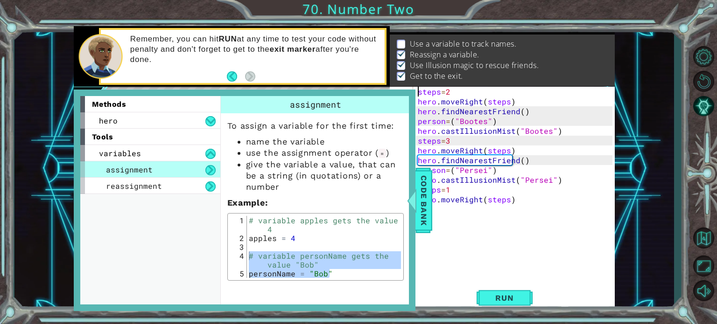
type textarea "apples = 4"
click at [367, 238] on div "# variable apples gets the value 4 apples = 4 # variable personName gets the va…" at bounding box center [324, 260] width 154 height 89
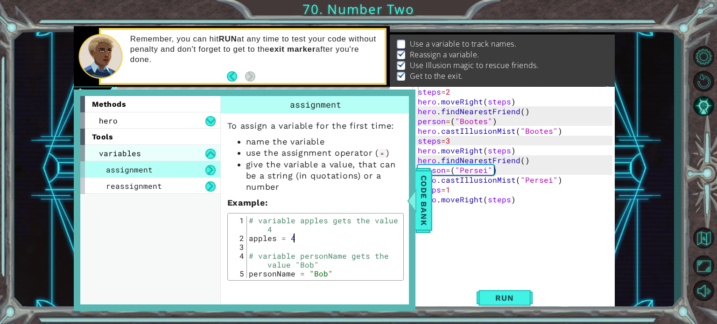
click at [138, 153] on span "variables" at bounding box center [120, 153] width 42 height 10
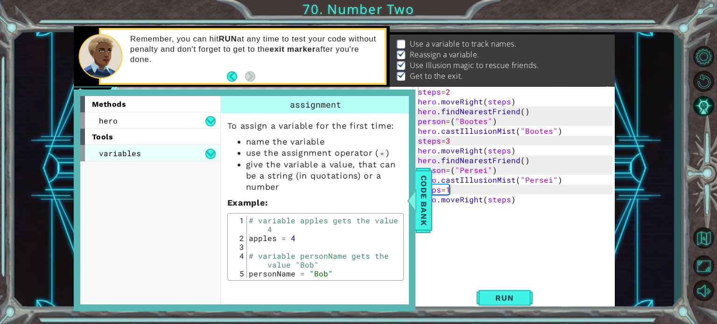
click at [138, 153] on span "variables" at bounding box center [120, 153] width 42 height 10
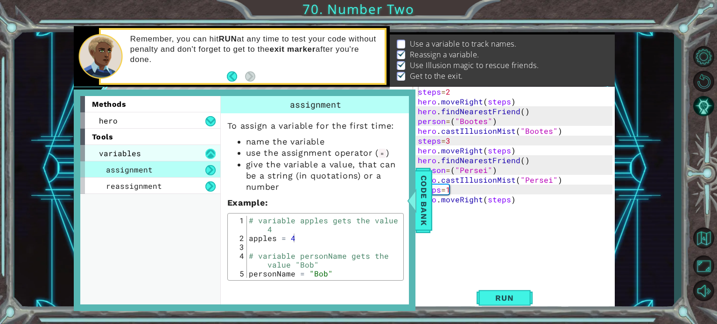
click at [212, 153] on button at bounding box center [210, 154] width 10 height 10
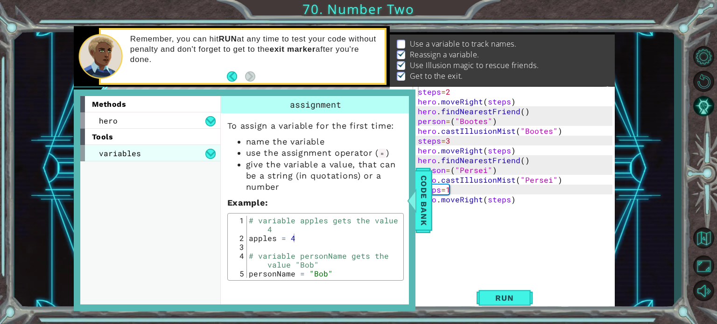
click at [155, 160] on div "variables" at bounding box center [150, 153] width 140 height 16
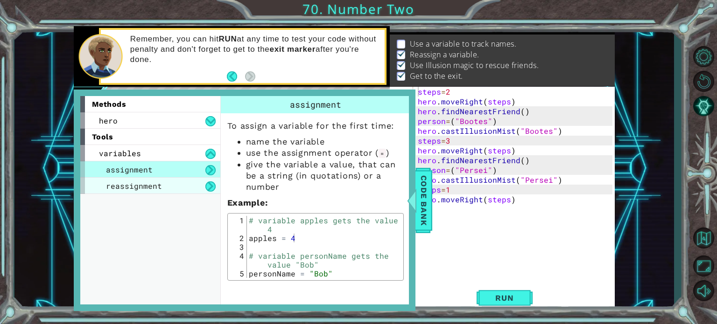
click at [152, 179] on div "reassignment" at bounding box center [150, 186] width 140 height 16
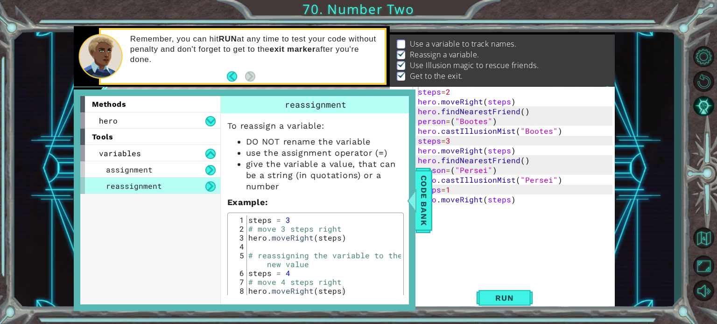
scroll to position [7, 0]
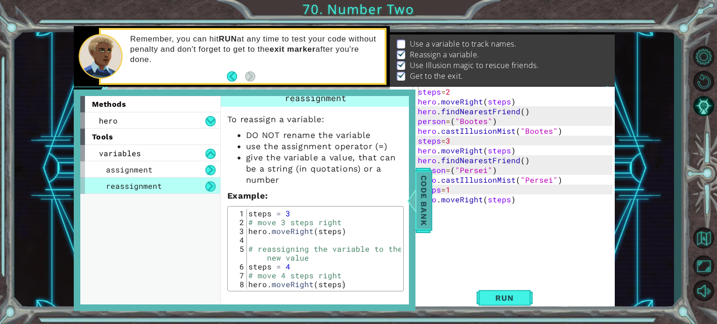
click at [424, 223] on span "Code Bank" at bounding box center [423, 200] width 15 height 57
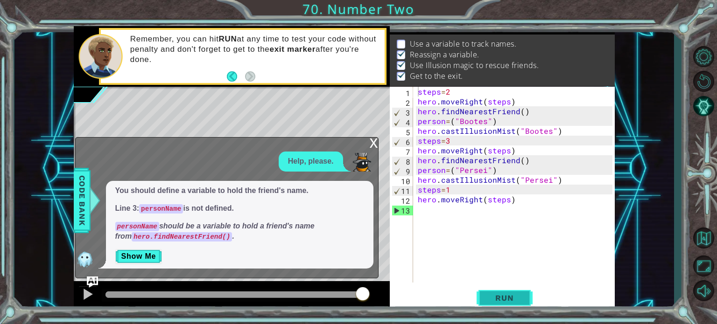
click at [510, 292] on button "Run" at bounding box center [504, 298] width 56 height 22
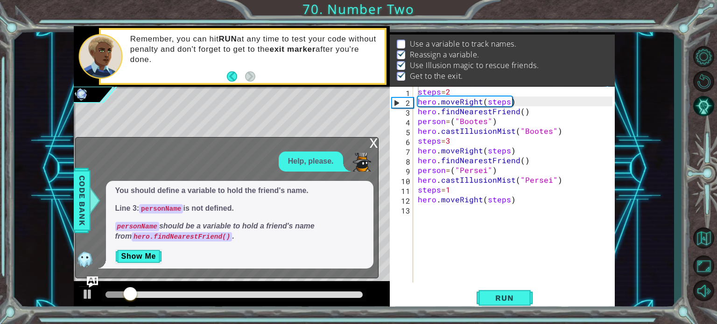
click at [373, 143] on div "x" at bounding box center [373, 142] width 8 height 9
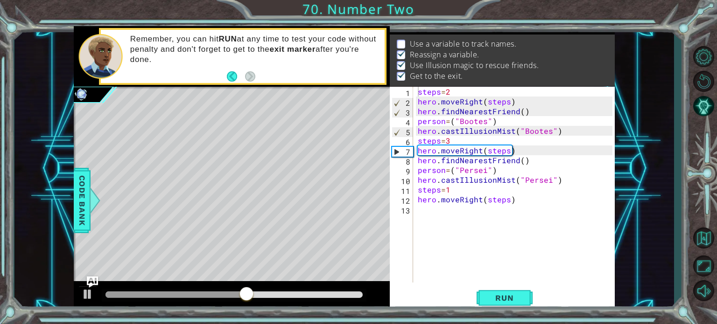
drag, startPoint x: 518, startPoint y: 40, endPoint x: 412, endPoint y: 41, distance: 105.4
click at [412, 41] on li "Use а variable to track names." at bounding box center [504, 44] width 214 height 11
click at [412, 41] on p "Use а variable to track names." at bounding box center [463, 44] width 107 height 10
click at [405, 41] on li "Use а variable to track names." at bounding box center [504, 44] width 214 height 11
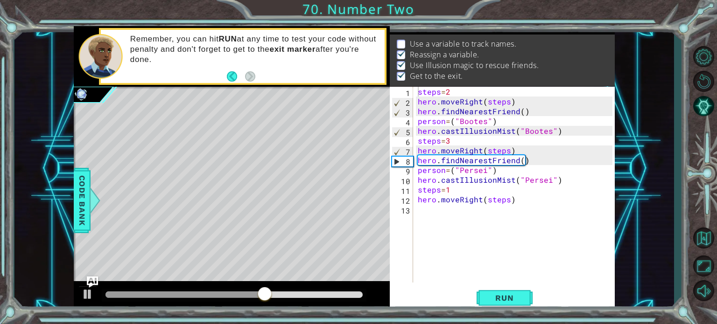
click at [401, 41] on p at bounding box center [401, 44] width 8 height 9
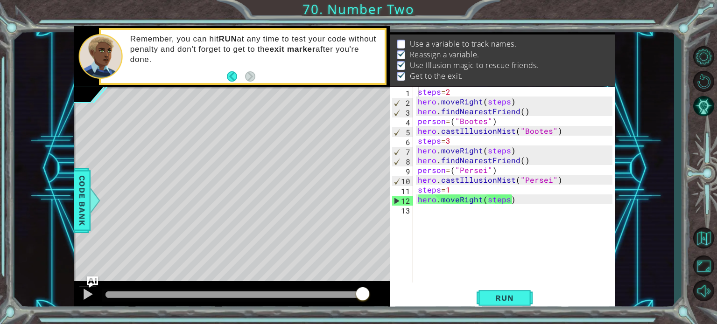
click at [514, 317] on div "1 2 3 4 5 6 7 8 9 10 11 12 13 steps = 2 hero . moveRight ( steps ) friend = her…" at bounding box center [358, 162] width 717 height 324
click at [517, 305] on button "Run" at bounding box center [504, 298] width 56 height 22
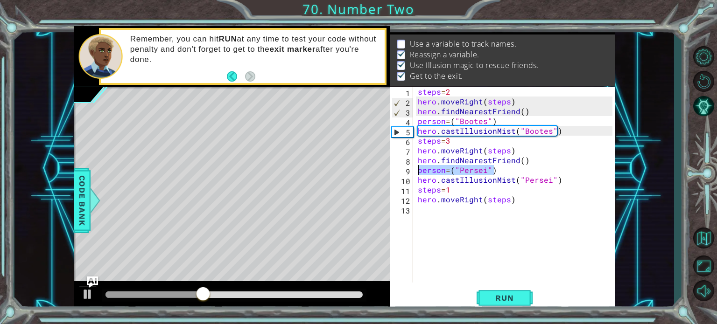
drag, startPoint x: 476, startPoint y: 171, endPoint x: 417, endPoint y: 171, distance: 58.8
click at [417, 171] on div "steps = 2 hero . moveRight ( steps ) hero . findNearestFriend ( ) person = ( "B…" at bounding box center [516, 195] width 201 height 216
type textarea "person=("Persei")"
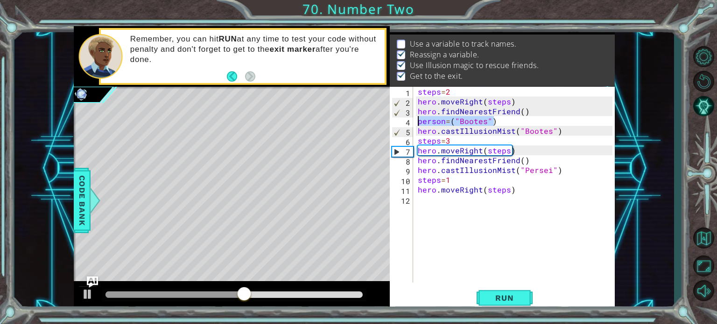
drag, startPoint x: 498, startPoint y: 118, endPoint x: 402, endPoint y: 122, distance: 95.7
click at [402, 122] on div "hero.findNearestFriend() 1 2 3 4 5 6 7 8 9 10 11 12 steps = 2 hero . moveRight …" at bounding box center [501, 185] width 223 height 196
type textarea "person=("Bootes")"
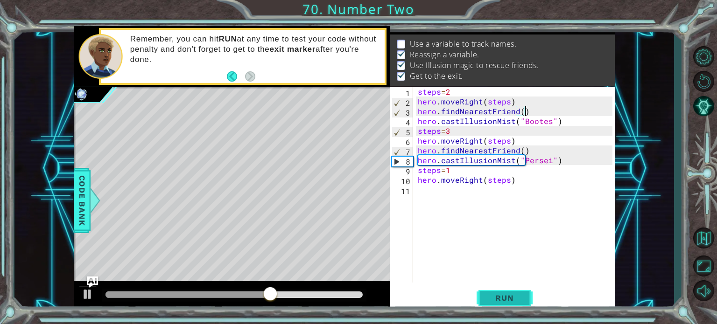
click at [517, 297] on span "Run" at bounding box center [504, 297] width 37 height 9
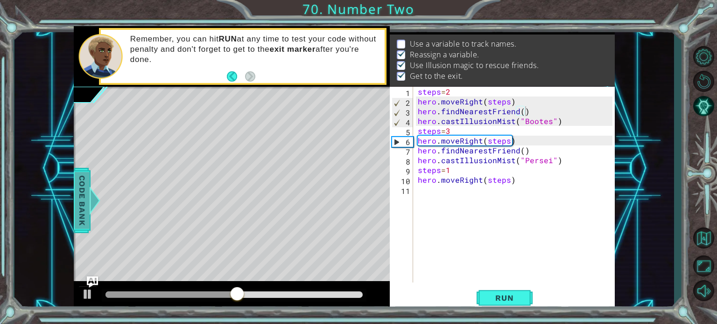
click at [79, 199] on span "Code Bank" at bounding box center [82, 200] width 15 height 57
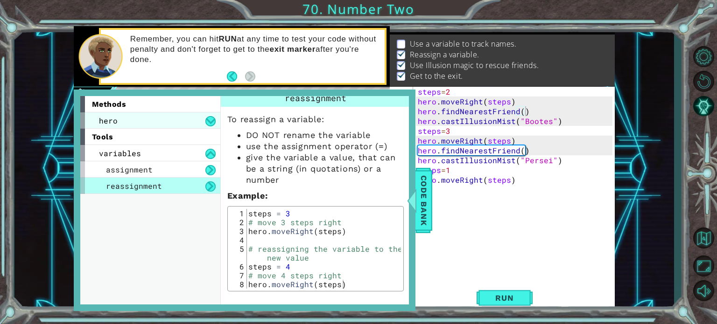
click at [188, 117] on div "hero" at bounding box center [150, 120] width 140 height 16
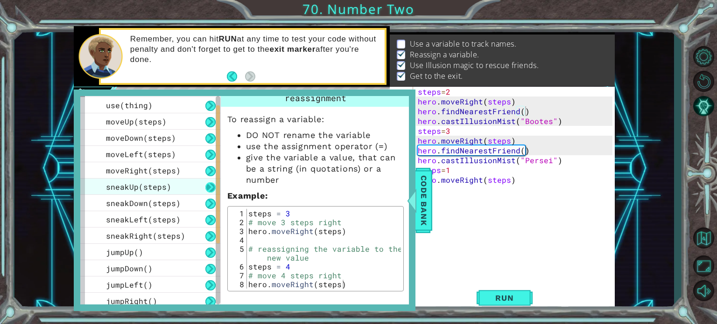
drag, startPoint x: 216, startPoint y: 162, endPoint x: 213, endPoint y: 181, distance: 18.8
click at [213, 181] on div "methods hero use(thing) moveUp(steps) moveDown(steps) moveLeft(steps) moveRight…" at bounding box center [150, 200] width 140 height 209
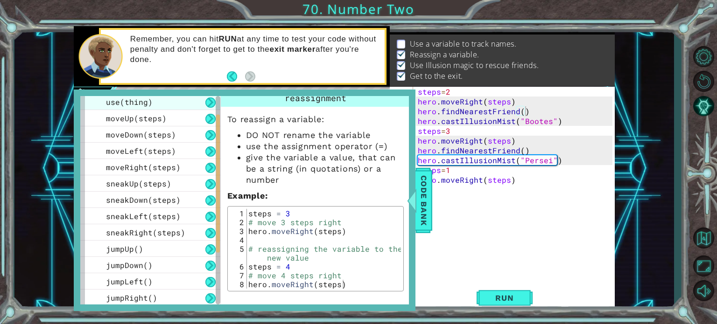
click at [166, 101] on div "use(thing)" at bounding box center [150, 102] width 140 height 16
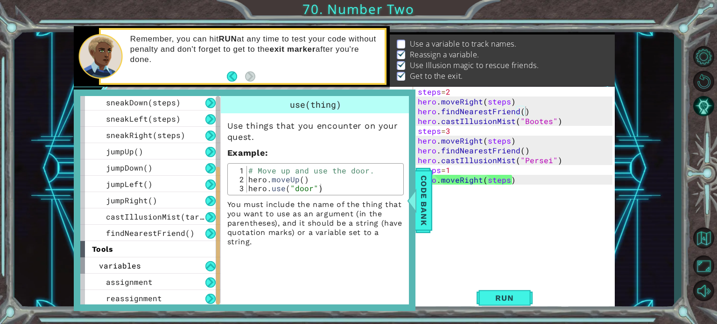
scroll to position [134, 0]
drag, startPoint x: 217, startPoint y: 208, endPoint x: 219, endPoint y: 298, distance: 90.1
click at [219, 298] on div "methods hero use(thing) moveUp(steps) moveDown(steps) moveLeft(steps) moveRight…" at bounding box center [244, 200] width 328 height 209
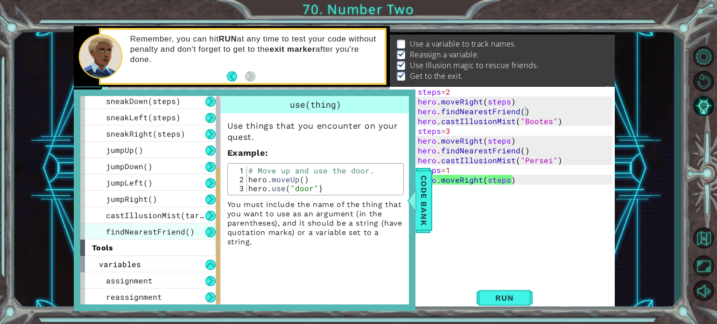
click at [183, 228] on span "findNearestFriend()" at bounding box center [150, 232] width 89 height 10
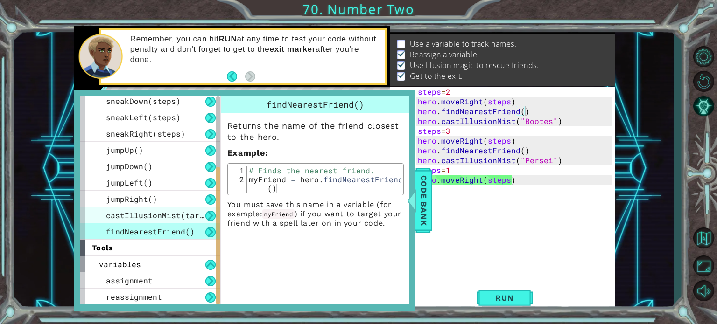
click at [178, 215] on span "castIllusionMist(target)" at bounding box center [162, 215] width 112 height 10
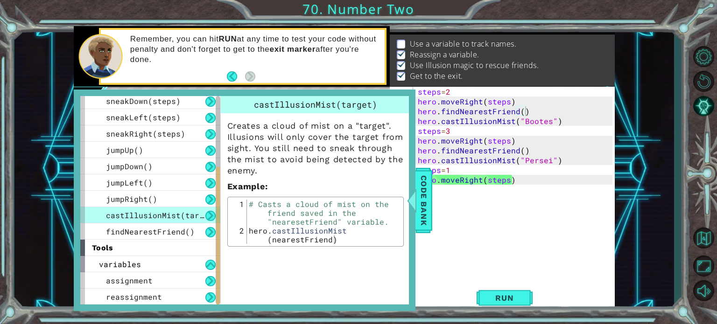
click at [160, 242] on div "tools" at bounding box center [150, 248] width 140 height 16
click at [189, 237] on div "findNearestFriend()" at bounding box center [150, 231] width 140 height 16
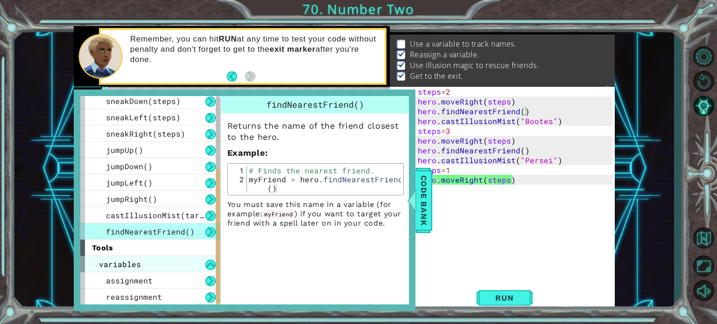
click at [185, 266] on div "variables" at bounding box center [150, 264] width 140 height 16
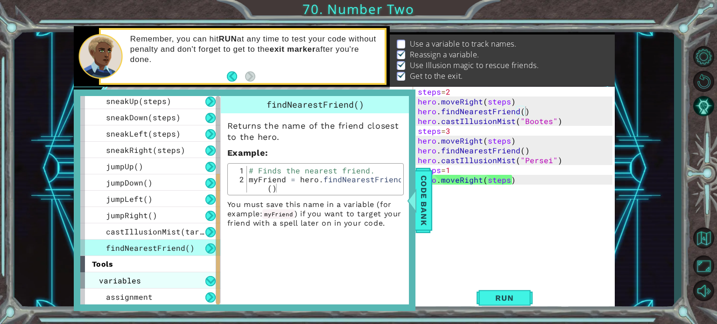
scroll to position [101, 0]
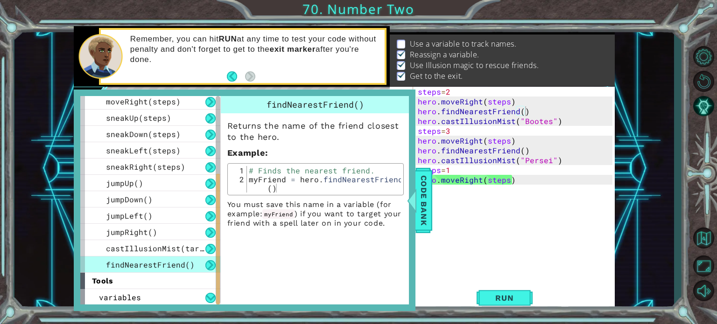
drag, startPoint x: 216, startPoint y: 248, endPoint x: 213, endPoint y: 316, distance: 68.2
click at [213, 316] on div "1 2 3 4 5 6 7 8 9 10 11 12 13 steps = 2 hero . moveRight ( steps ) friend = her…" at bounding box center [358, 162] width 717 height 324
click at [5, 258] on div "1 2 3 4 5 6 7 8 9 10 11 12 13 steps = 2 hero . moveRight ( steps ) friend = her…" at bounding box center [358, 162] width 717 height 324
click at [419, 207] on span "Code Bank" at bounding box center [423, 200] width 15 height 57
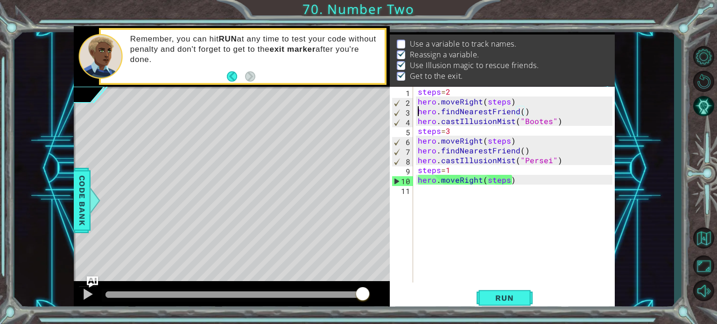
click at [420, 112] on div "steps = 2 hero . moveRight ( steps ) hero . findNearestFriend ( ) hero . castIl…" at bounding box center [516, 195] width 201 height 216
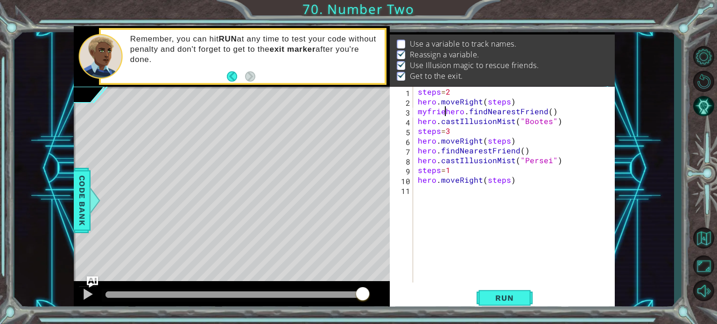
scroll to position [0, 2]
type textarea "myfriend=hero.findNearestFriend()"
click at [509, 295] on span "Run" at bounding box center [504, 297] width 37 height 9
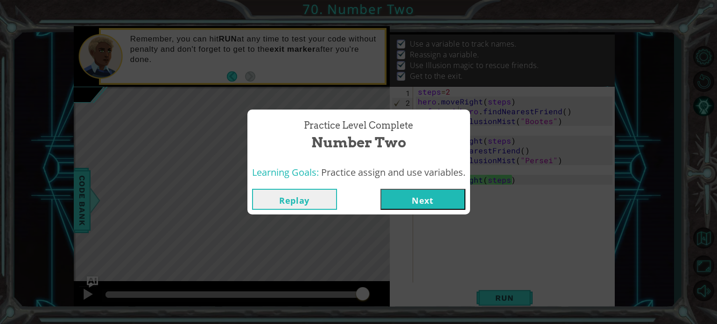
click at [436, 203] on button "Next" at bounding box center [422, 199] width 85 height 21
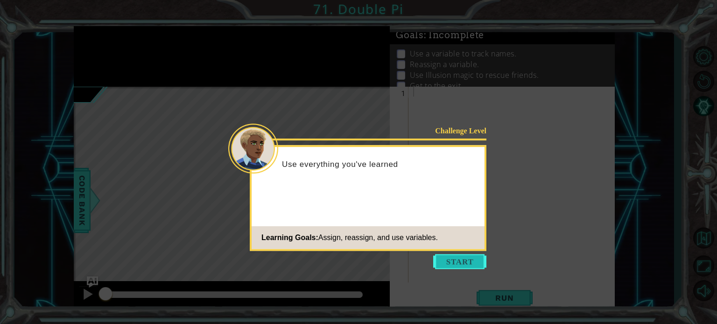
click at [454, 266] on button "Start" at bounding box center [459, 261] width 53 height 15
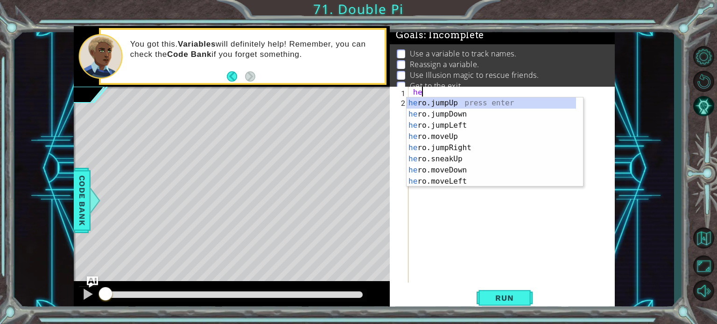
type textarea "h"
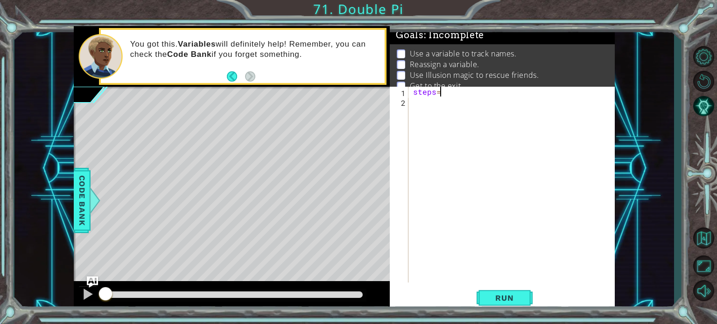
scroll to position [0, 1]
type textarea "steps=2"
click at [443, 97] on div "steps = 2" at bounding box center [514, 195] width 206 height 216
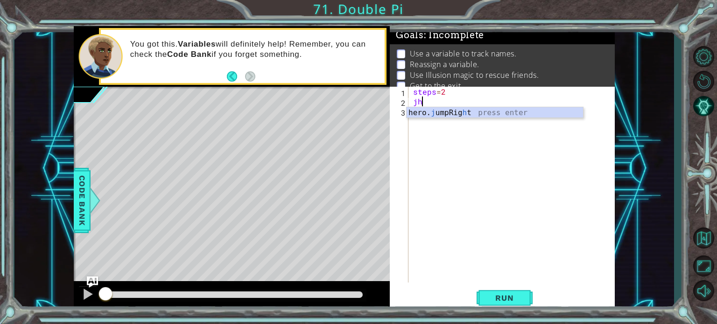
type textarea "j"
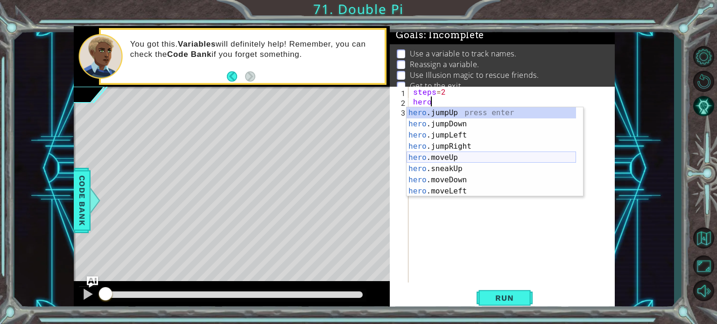
click at [454, 160] on div "hero .jumpUp press enter hero .jumpDown press enter hero .jumpLeft press enter …" at bounding box center [490, 163] width 169 height 112
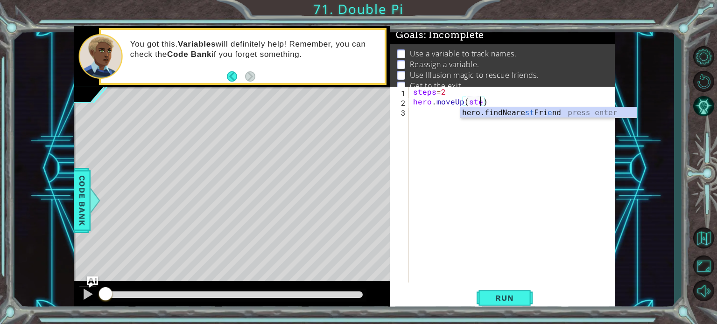
type textarea "hero.moveUp(steps)"
click at [453, 115] on div "steps = 2 hero . moveUp ( steps )" at bounding box center [514, 195] width 206 height 216
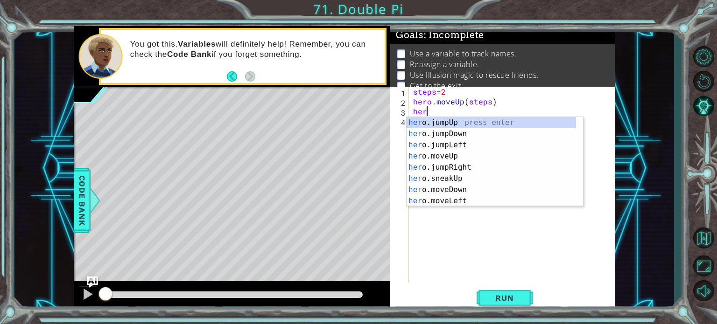
scroll to position [0, 0]
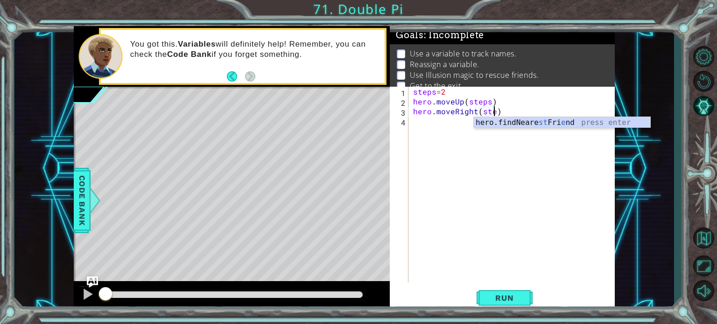
type textarea "hero.moveRight(steps)"
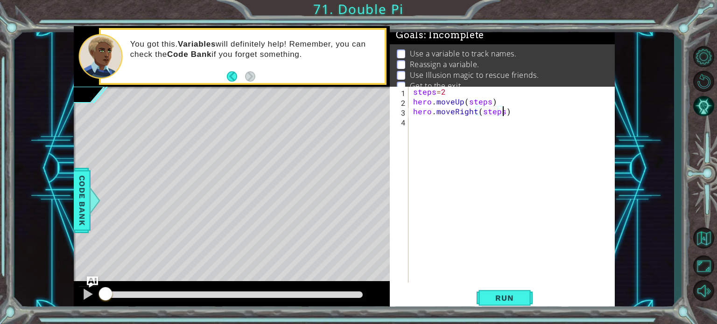
scroll to position [0, 5]
click at [451, 127] on div "steps = 2 hero . moveUp ( steps ) hero . moveRight ( steps )" at bounding box center [514, 195] width 206 height 216
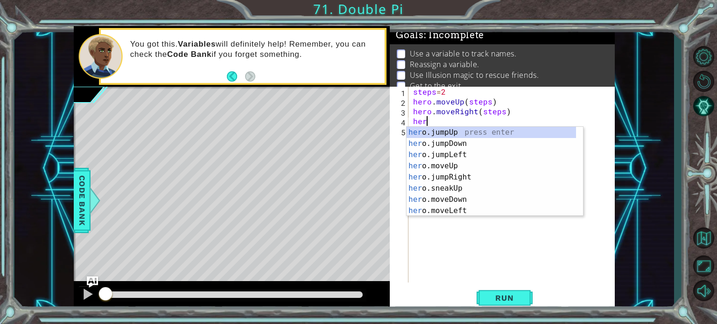
scroll to position [0, 0]
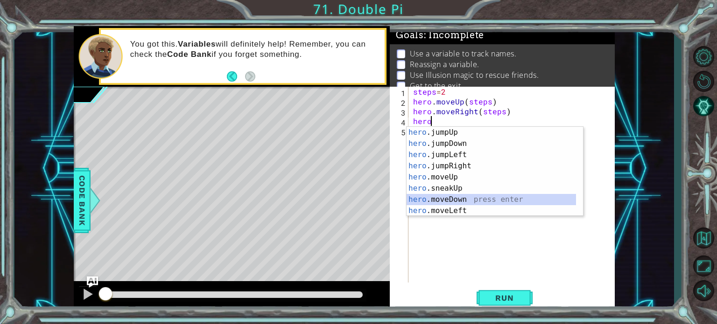
click at [446, 202] on div "hero .jumpUp press enter hero .jumpDown press enter hero .jumpLeft press enter …" at bounding box center [490, 183] width 169 height 112
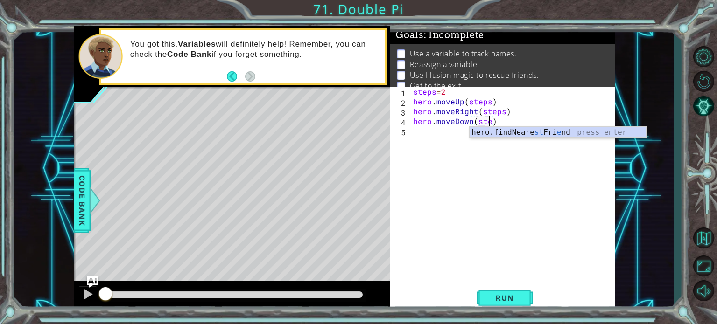
scroll to position [0, 5]
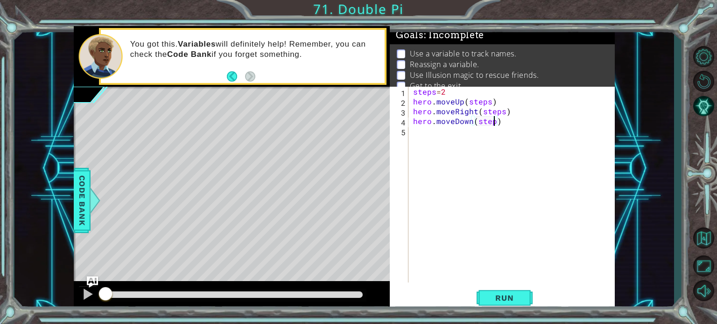
type textarea "hero.moveDown(steps)"
click at [437, 144] on div "steps = 2 hero . moveUp ( steps ) hero . moveRight ( steps ) hero . moveDown ( …" at bounding box center [514, 195] width 206 height 216
type textarea "hero.castIllusionMist(friend)"
click at [513, 300] on span "Run" at bounding box center [504, 297] width 37 height 9
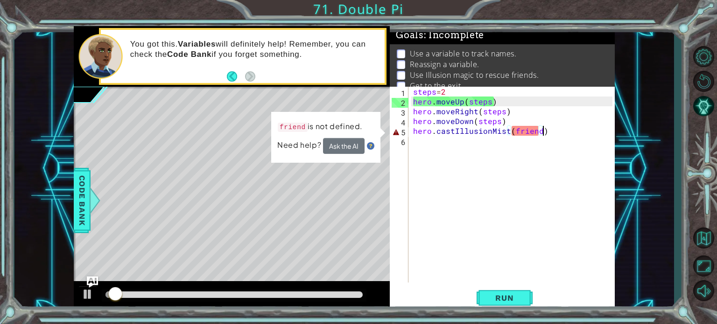
click at [545, 131] on div "steps = 2 hero . moveUp ( steps ) hero . moveRight ( steps ) hero . moveDown ( …" at bounding box center [514, 195] width 206 height 216
click at [524, 132] on div "steps = 2 hero . moveUp ( steps ) hero . moveRight ( steps ) hero . moveDown ( …" at bounding box center [514, 195] width 206 height 216
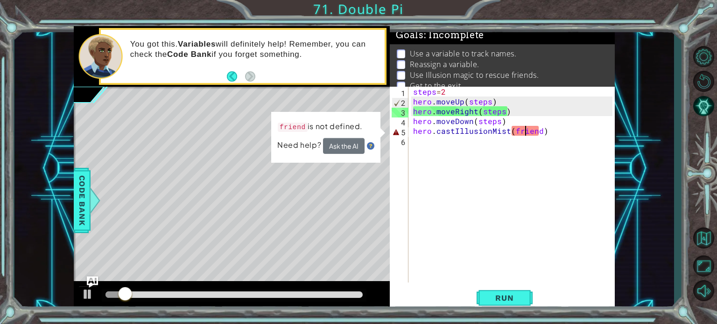
click at [413, 132] on div "steps = 2 hero . moveUp ( steps ) hero . moveRight ( steps ) hero . moveDown ( …" at bounding box center [514, 195] width 206 height 216
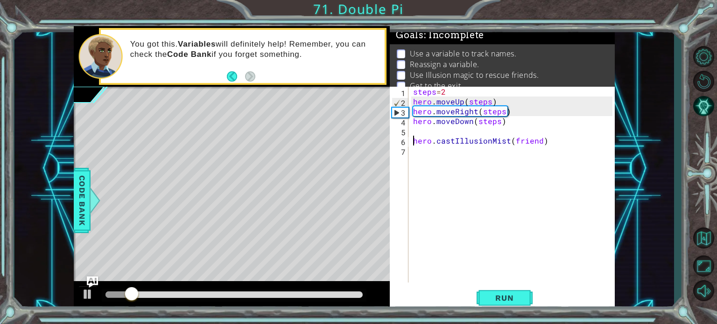
click at [413, 132] on div "steps = 2 hero . moveUp ( steps ) hero . moveRight ( steps ) hero . moveDown ( …" at bounding box center [514, 195] width 206 height 216
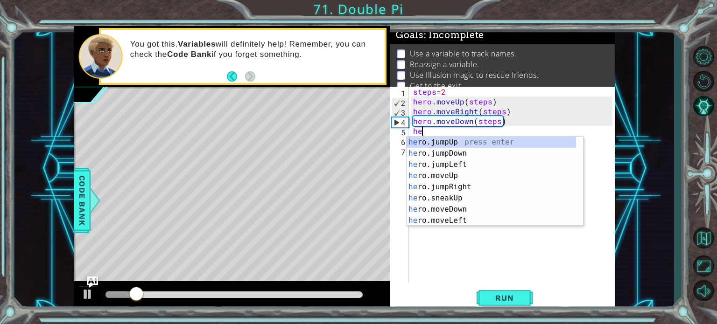
scroll to position [0, 0]
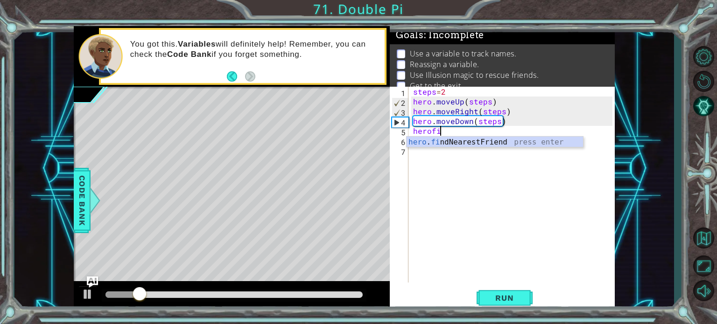
type textarea "herofin"
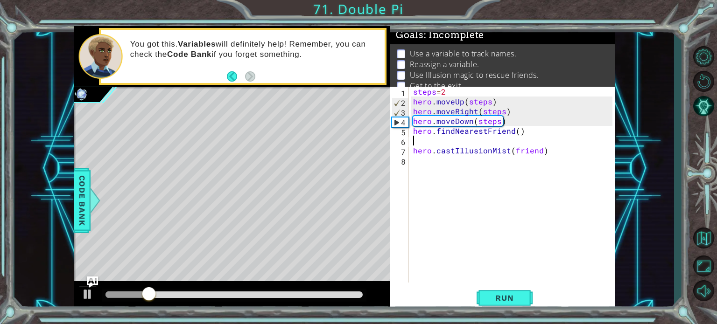
click at [412, 152] on div "steps = 2 hero . moveUp ( steps ) hero . moveRight ( steps ) hero . moveDown ( …" at bounding box center [514, 195] width 206 height 216
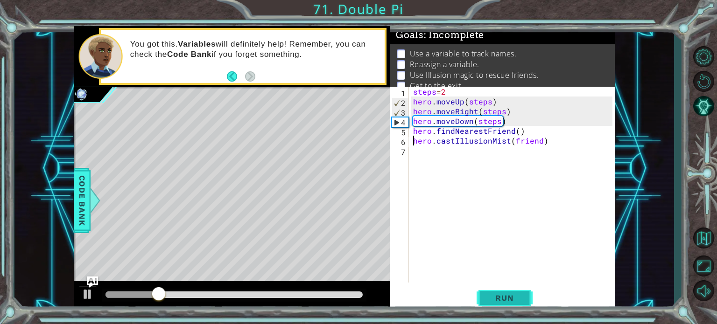
click at [500, 291] on button "Run" at bounding box center [504, 298] width 56 height 22
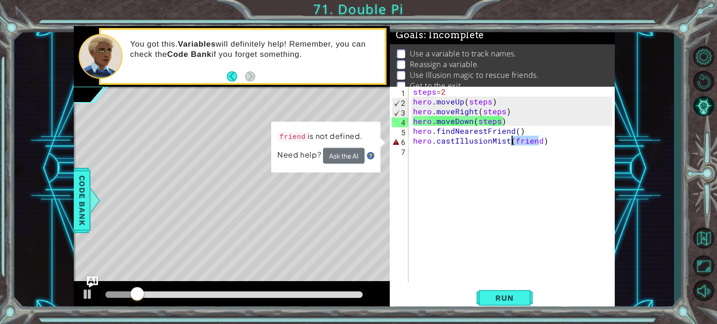
drag, startPoint x: 538, startPoint y: 141, endPoint x: 513, endPoint y: 142, distance: 25.2
click at [513, 142] on div "steps = 2 hero . moveUp ( steps ) hero . moveRight ( steps ) hero . moveDown ( …" at bounding box center [514, 195] width 206 height 216
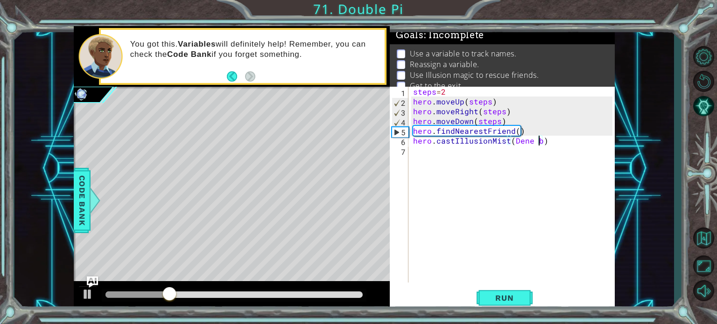
scroll to position [0, 7]
type textarea "hero.castIllusionMist(Deneb)"
click at [504, 151] on div "steps = 2 hero . moveUp ( steps ) hero . moveRight ( steps ) hero . moveDown ( …" at bounding box center [514, 195] width 206 height 216
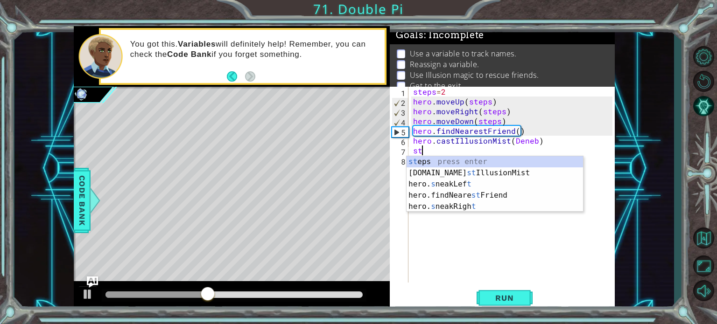
scroll to position [0, 0]
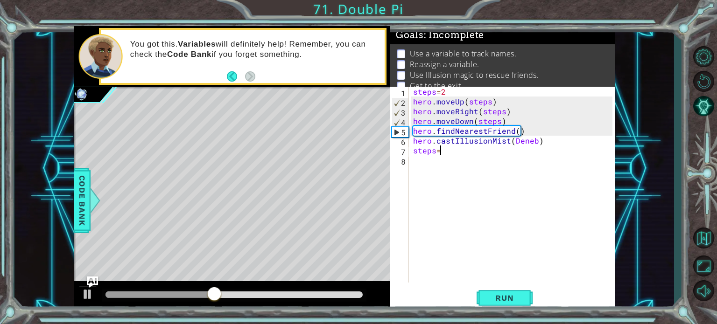
type textarea "steps=3"
click at [459, 162] on div "steps = 2 hero . moveUp ( steps ) hero . moveRight ( steps ) hero . moveDown ( …" at bounding box center [514, 195] width 206 height 216
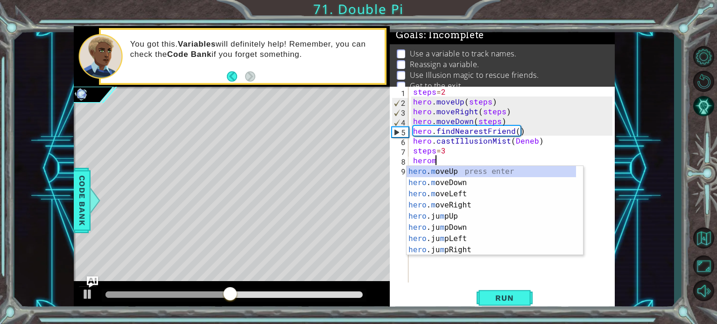
scroll to position [0, 0]
click at [462, 169] on div "hero . m oveUp press enter hero . m oveDown press enter hero . m oveLeft press …" at bounding box center [490, 222] width 169 height 112
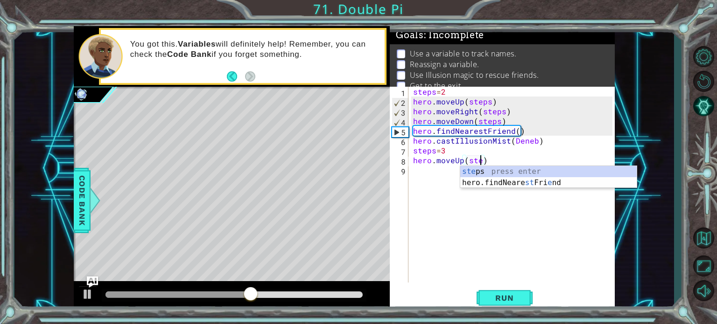
type textarea "hero.moveUp(steps)"
click at [437, 170] on div "steps = 2 hero . moveUp ( steps ) hero . moveRight ( steps ) hero . moveDown ( …" at bounding box center [514, 195] width 206 height 216
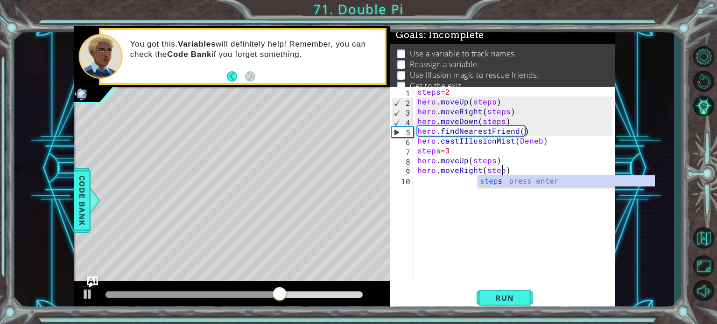
scroll to position [0, 5]
click at [440, 174] on div "steps = 2 hero . moveUp ( steps ) hero . moveRight ( steps ) hero . moveDown ( …" at bounding box center [516, 195] width 202 height 216
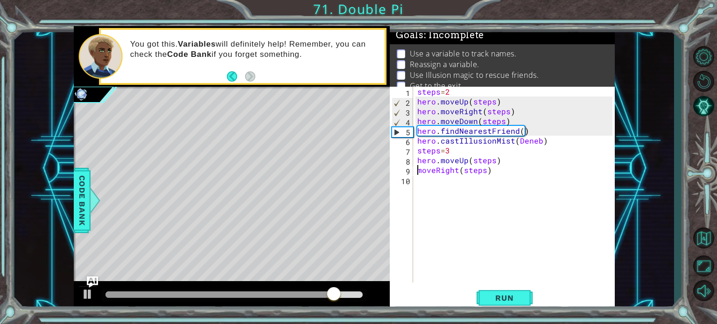
scroll to position [0, 0]
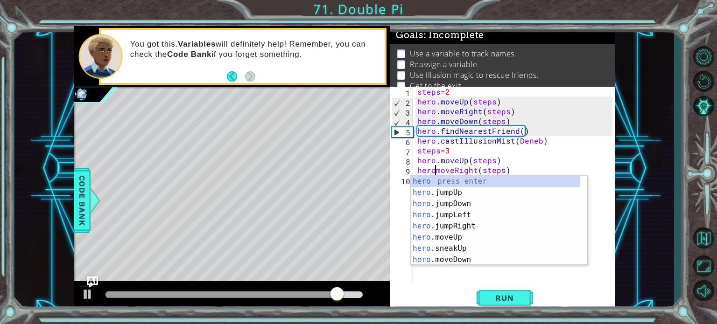
type textarea "hero.moveRight(steps)"
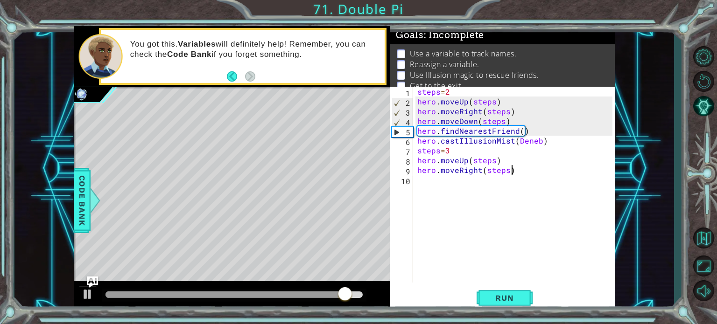
click at [571, 167] on div "steps = 2 hero . moveUp ( steps ) hero . moveRight ( steps ) hero . moveDown ( …" at bounding box center [516, 195] width 202 height 216
click at [446, 188] on div "steps = 2 hero . moveUp ( steps ) hero . moveRight ( steps ) hero . moveDown ( …" at bounding box center [516, 195] width 202 height 216
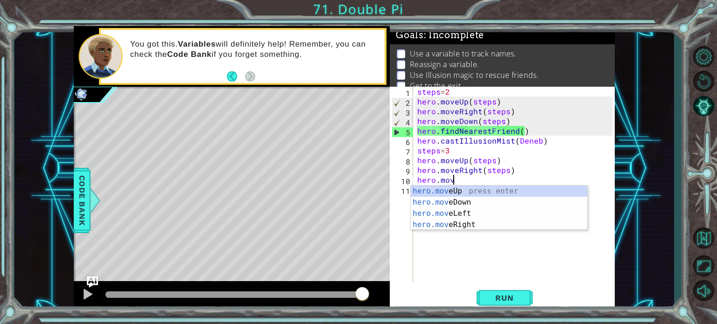
scroll to position [0, 2]
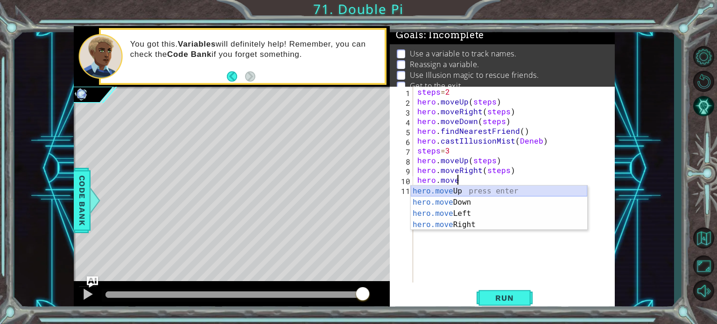
click at [474, 196] on div "hero.move Up press enter hero.move Down press enter hero.move Left press enter …" at bounding box center [499, 219] width 176 height 67
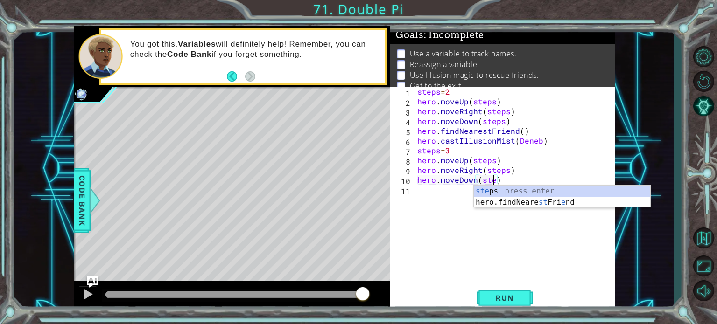
type textarea "hero.moveDown(steps)"
click at [462, 197] on div "steps = 2 hero . moveUp ( steps ) hero . moveRight ( steps ) hero . moveDown ( …" at bounding box center [516, 195] width 202 height 216
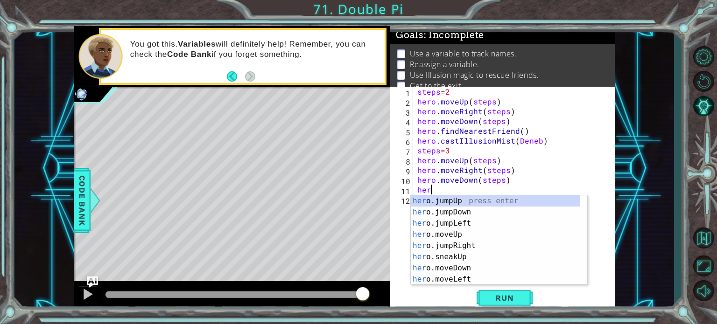
scroll to position [0, 0]
type textarea "herof"
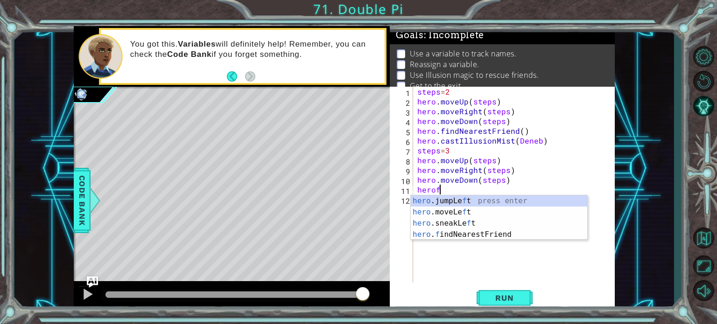
scroll to position [0, 0]
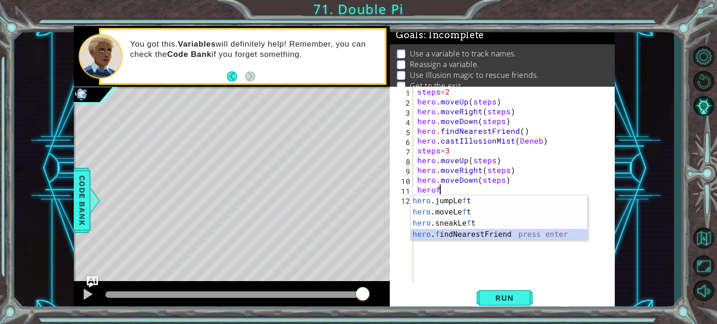
click at [462, 235] on div "hero .jumpLe f t press enter hero .moveLe f t press enter hero .sneakLe f t pre…" at bounding box center [499, 228] width 176 height 67
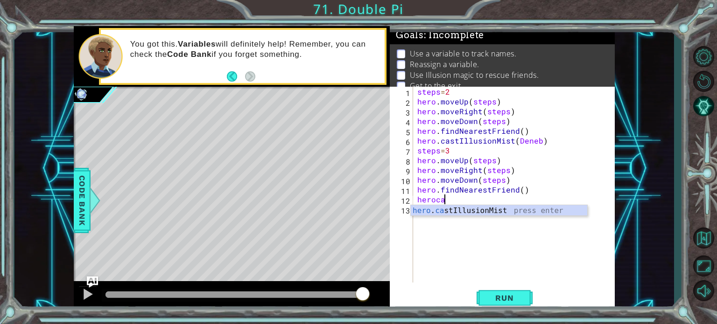
scroll to position [0, 1]
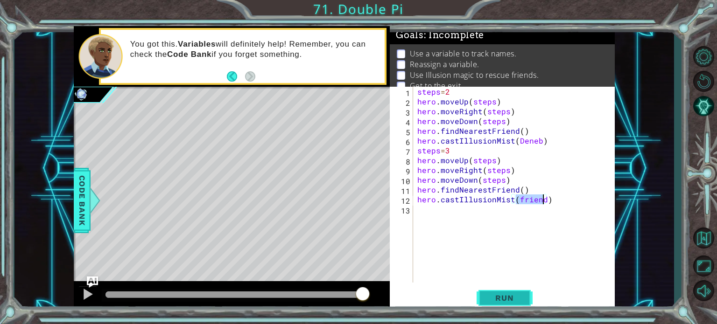
click at [503, 289] on button "Run" at bounding box center [504, 298] width 56 height 22
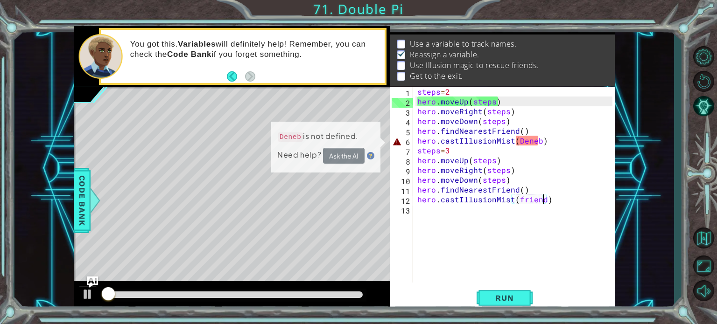
scroll to position [11, 0]
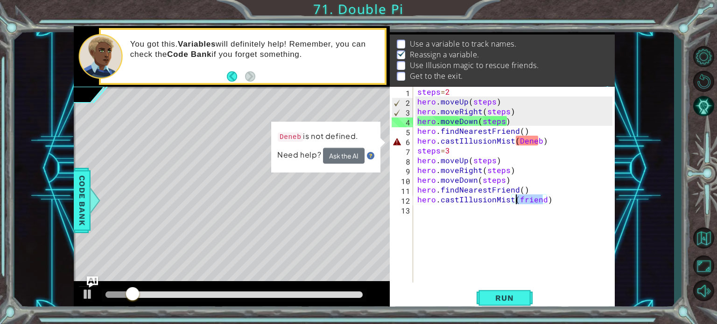
drag, startPoint x: 542, startPoint y: 201, endPoint x: 517, endPoint y: 201, distance: 24.7
click at [517, 201] on div "steps = 2 hero . moveUp ( steps ) hero . moveRight ( steps ) hero . moveDown ( …" at bounding box center [516, 195] width 202 height 216
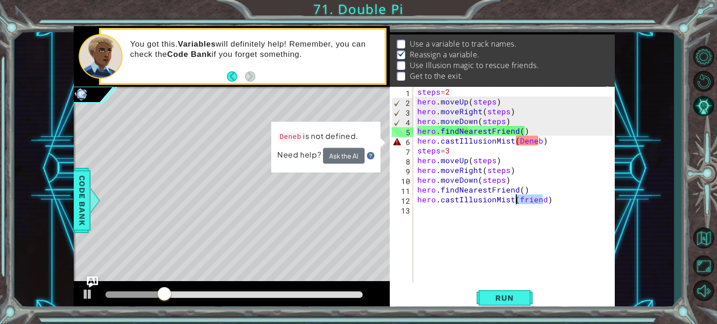
click at [416, 140] on div "steps = 2 hero . moveUp ( steps ) hero . moveRight ( steps ) hero . moveDown ( …" at bounding box center [516, 195] width 202 height 216
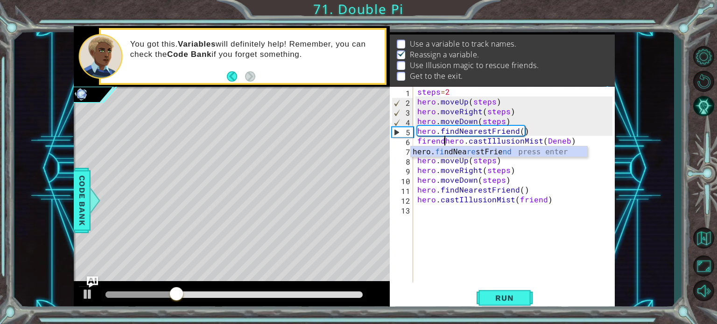
scroll to position [0, 2]
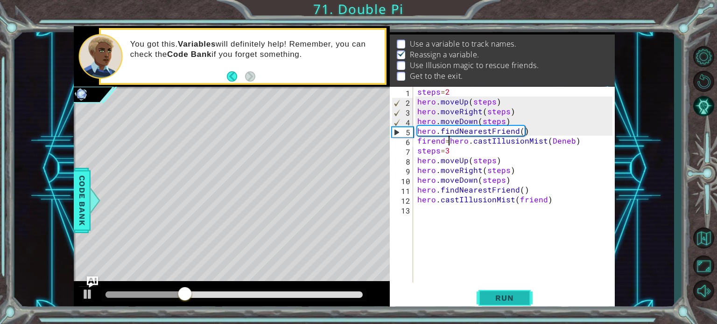
click at [497, 299] on span "Run" at bounding box center [504, 297] width 37 height 9
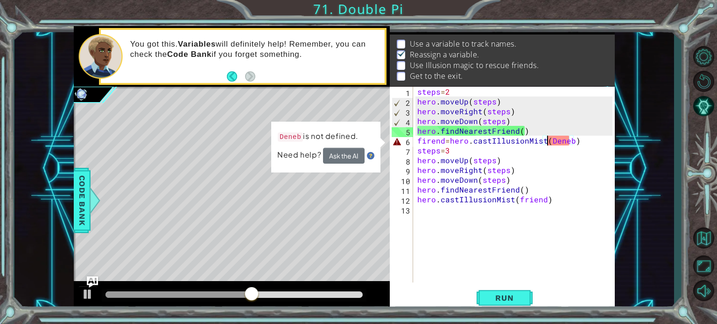
click at [548, 143] on div "steps = 2 hero . moveUp ( steps ) hero . moveRight ( steps ) hero . moveDown ( …" at bounding box center [516, 195] width 202 height 216
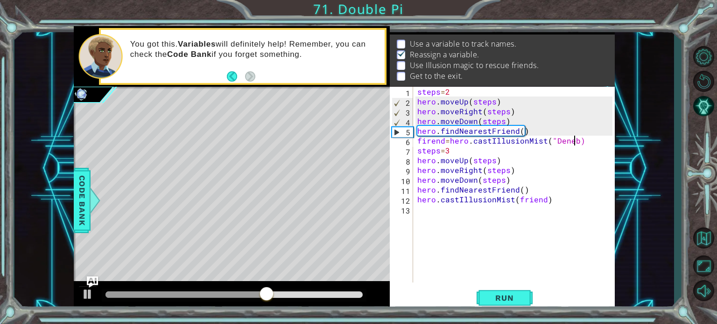
click at [575, 142] on div "steps = 2 hero . moveUp ( steps ) hero . moveRight ( steps ) hero . moveDown ( …" at bounding box center [516, 195] width 202 height 216
click at [513, 295] on span "Run" at bounding box center [504, 297] width 37 height 9
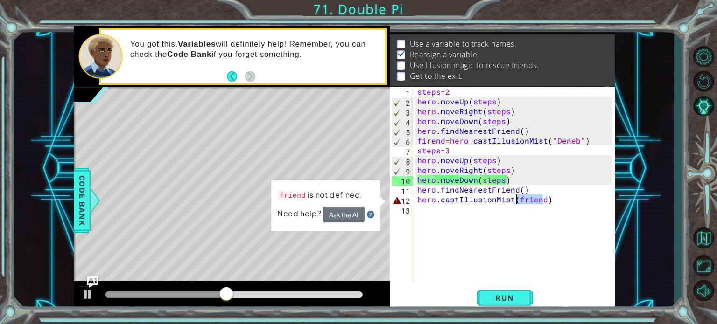
drag, startPoint x: 542, startPoint y: 201, endPoint x: 516, endPoint y: 199, distance: 26.2
click at [516, 199] on div "steps = 2 hero . moveUp ( steps ) hero . moveRight ( steps ) hero . moveDown ( …" at bounding box center [516, 195] width 202 height 216
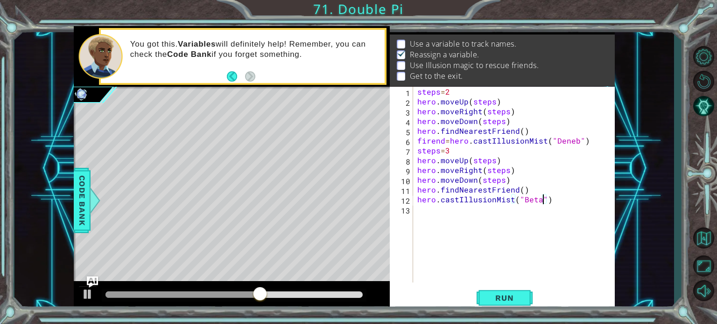
scroll to position [0, 7]
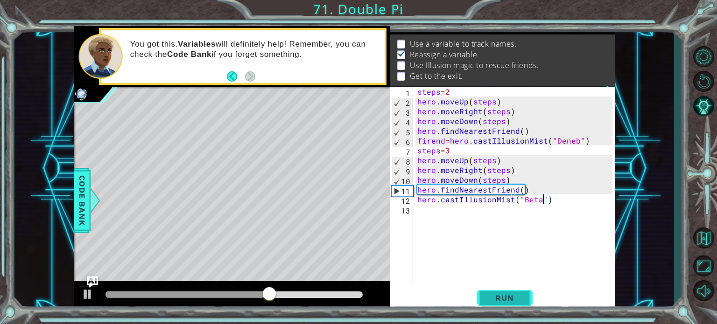
type textarea "hero.castIllusionMist("Beta")"
click at [502, 295] on span "Run" at bounding box center [504, 297] width 37 height 9
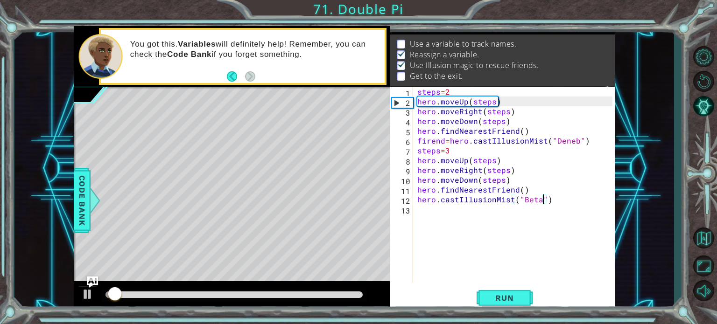
click at [448, 211] on div "steps = 2 hero . moveUp ( steps ) hero . moveRight ( steps ) hero . moveDown ( …" at bounding box center [516, 195] width 202 height 216
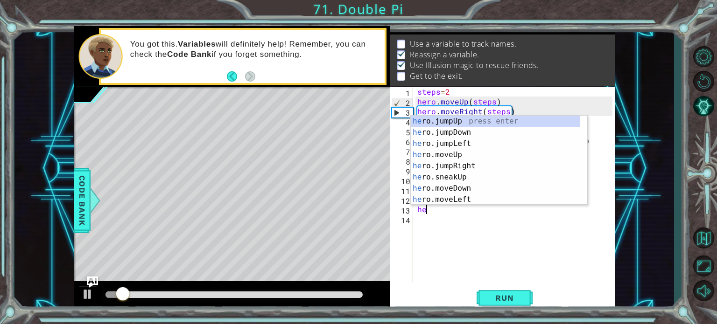
scroll to position [0, 0]
type textarea "h"
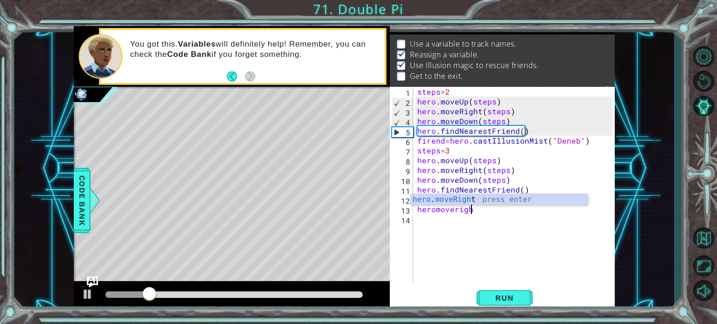
scroll to position [0, 3]
type textarea "hero.moveRight(1)"
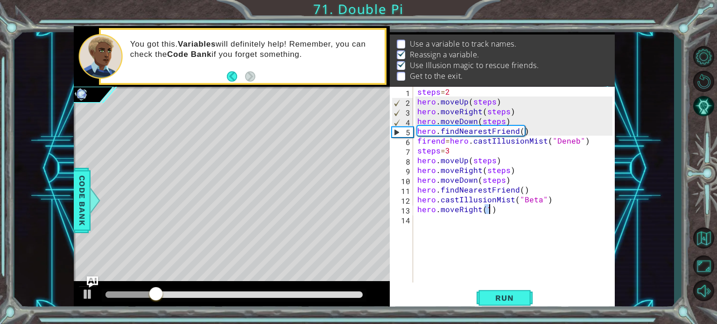
scroll to position [0, 4]
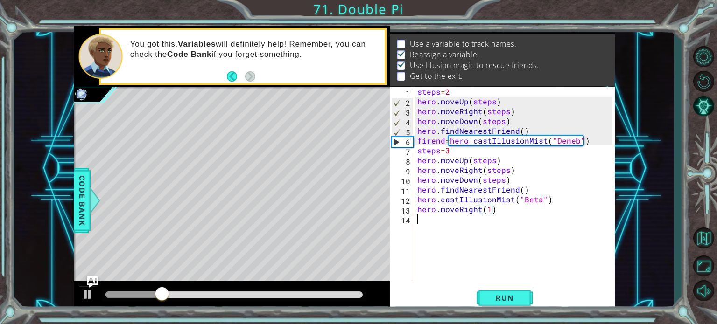
click at [448, 220] on div "steps = 2 hero . moveUp ( steps ) hero . moveRight ( steps ) hero . moveDown ( …" at bounding box center [516, 195] width 202 height 216
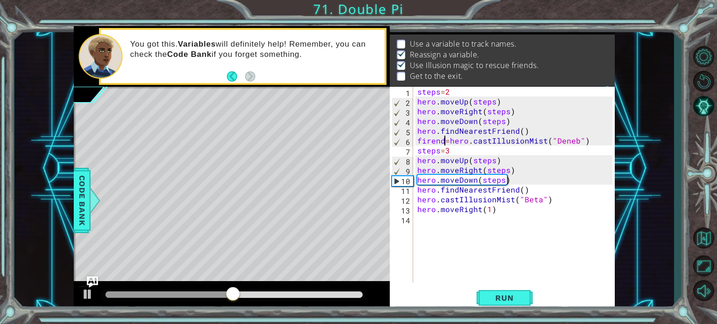
click at [444, 141] on div "steps = 2 hero . moveUp ( steps ) hero . moveRight ( steps ) hero . moveDown ( …" at bounding box center [516, 195] width 202 height 216
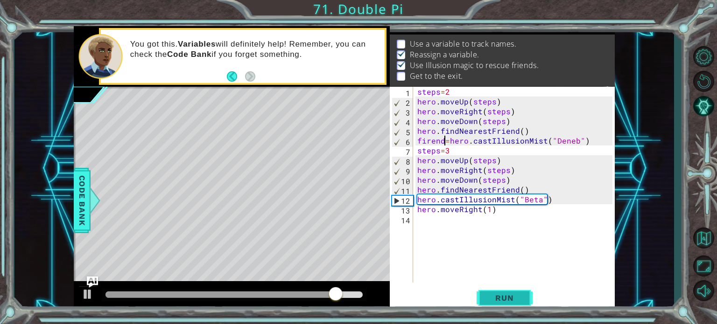
click at [507, 297] on span "Run" at bounding box center [504, 297] width 37 height 9
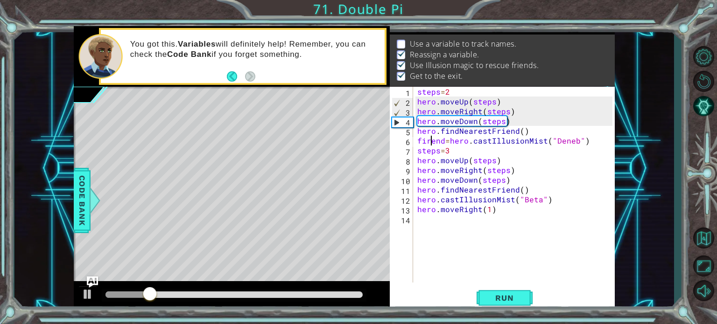
click at [430, 142] on div "steps = 2 hero . moveUp ( steps ) hero . moveRight ( steps ) hero . moveDown ( …" at bounding box center [516, 195] width 202 height 216
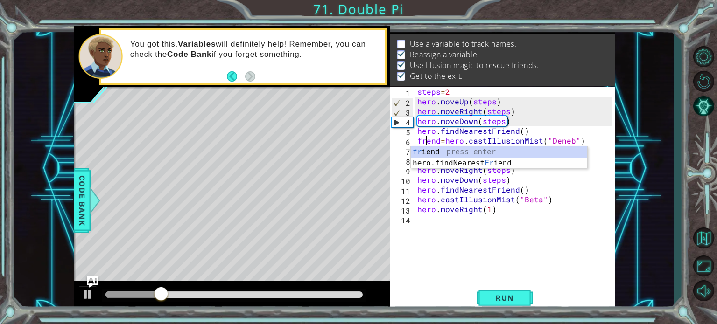
scroll to position [0, 1]
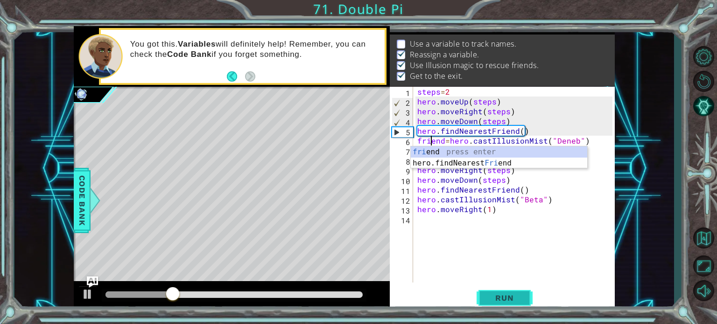
click at [500, 304] on button "Run" at bounding box center [504, 298] width 56 height 22
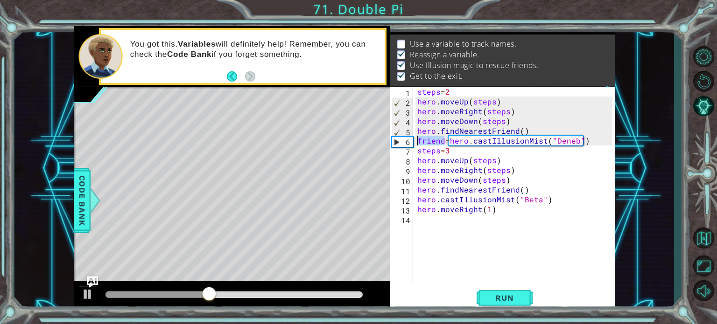
drag, startPoint x: 444, startPoint y: 140, endPoint x: 419, endPoint y: 140, distance: 24.3
click at [419, 140] on div "steps = 2 hero . moveUp ( steps ) hero . moveRight ( steps ) hero . moveDown ( …" at bounding box center [516, 195] width 202 height 216
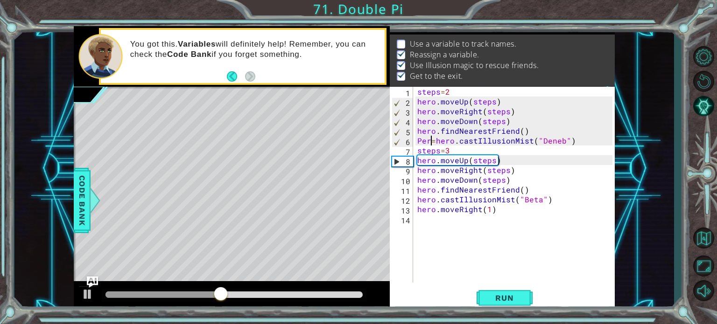
scroll to position [0, 1]
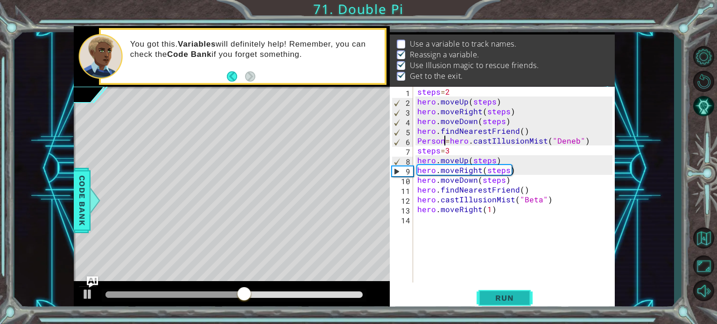
click at [505, 296] on span "Run" at bounding box center [504, 297] width 37 height 9
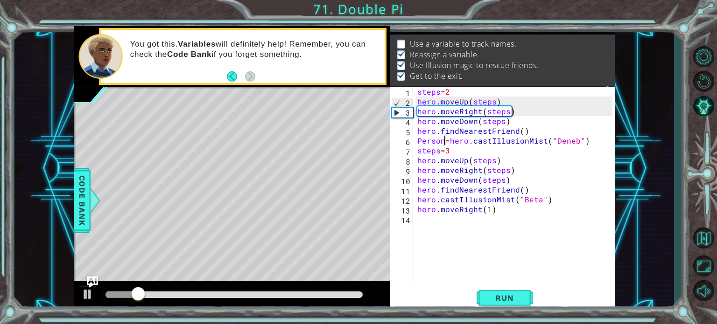
click at [417, 131] on div "steps = 2 hero . moveUp ( steps ) hero . moveRight ( steps ) hero . moveDown ( …" at bounding box center [516, 195] width 202 height 216
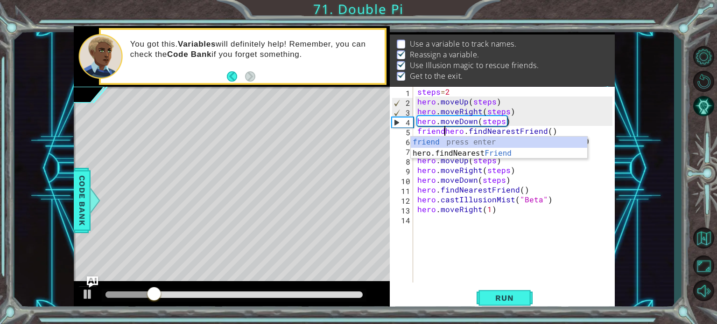
scroll to position [0, 2]
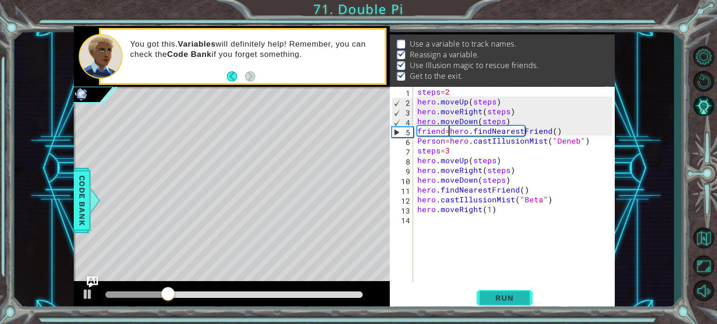
click at [501, 287] on button "Run" at bounding box center [504, 298] width 56 height 22
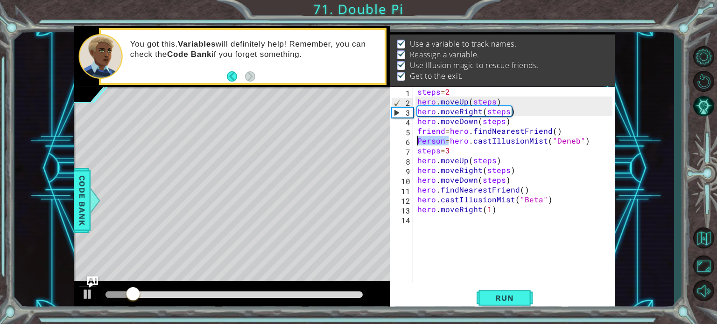
drag, startPoint x: 448, startPoint y: 142, endPoint x: 416, endPoint y: 143, distance: 31.7
click at [416, 143] on div "steps = 2 hero . moveUp ( steps ) hero . moveRight ( steps ) hero . moveDown ( …" at bounding box center [516, 195] width 202 height 216
type textarea "hero.castIllusionMist("Deneb")"
click at [461, 228] on div "steps = 2 hero . moveUp ( steps ) hero . moveRight ( steps ) hero . moveDown ( …" at bounding box center [516, 195] width 202 height 216
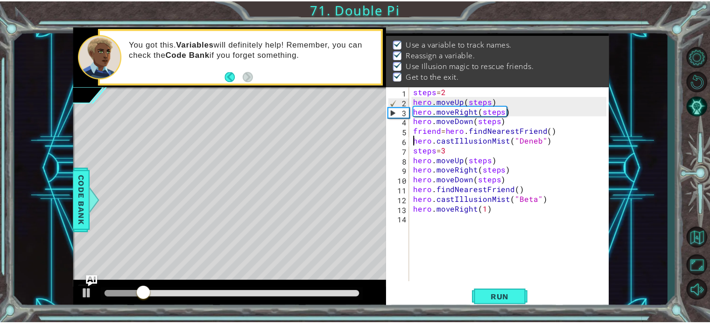
scroll to position [0, 0]
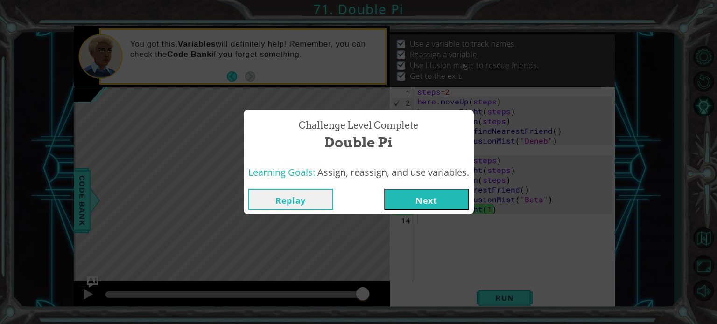
click at [405, 207] on button "Next" at bounding box center [426, 199] width 85 height 21
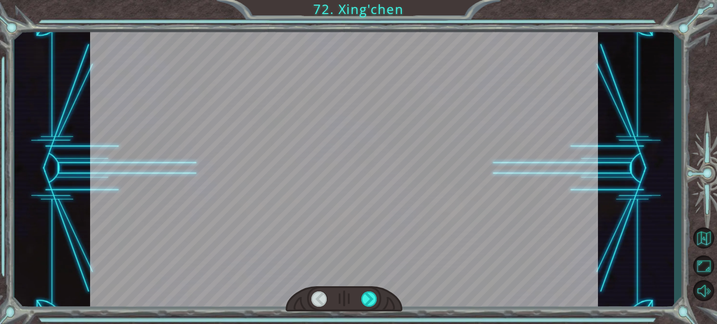
click at [364, 309] on div at bounding box center [343, 299] width 117 height 26
click at [371, 299] on div at bounding box center [369, 299] width 16 height 15
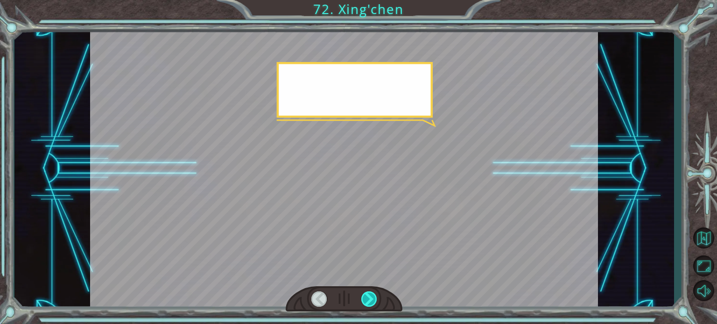
click at [371, 299] on div at bounding box center [369, 299] width 16 height 15
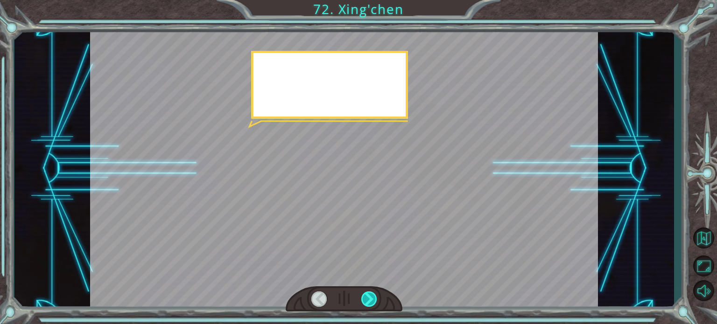
click at [371, 299] on div at bounding box center [369, 299] width 16 height 15
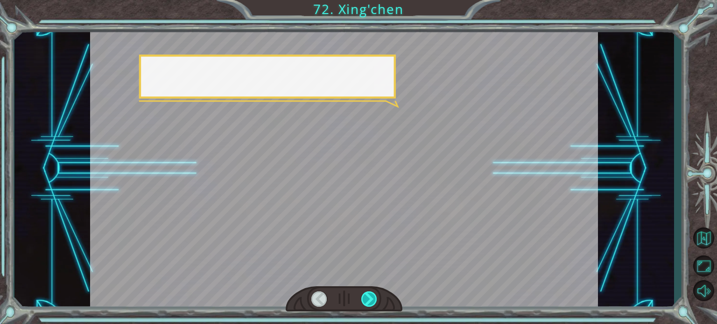
click at [371, 299] on div at bounding box center [369, 299] width 16 height 15
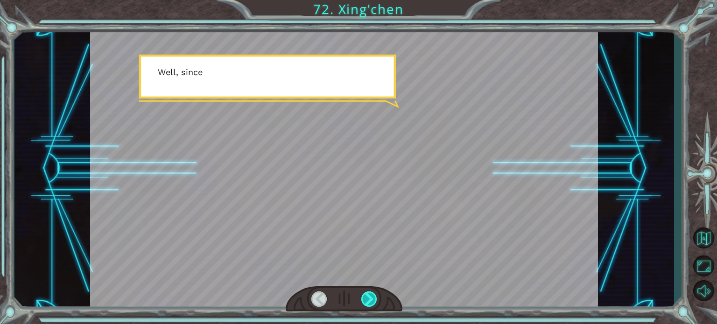
click at [371, 299] on div at bounding box center [369, 299] width 16 height 15
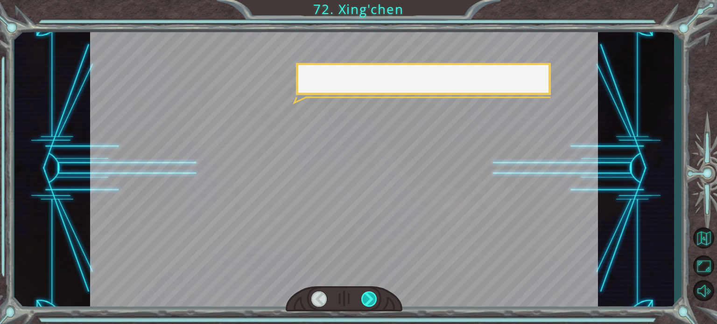
click at [371, 299] on div at bounding box center [369, 299] width 16 height 15
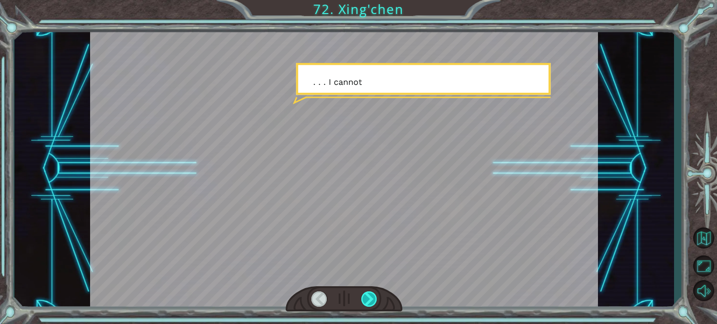
click at [371, 299] on div at bounding box center [369, 299] width 16 height 15
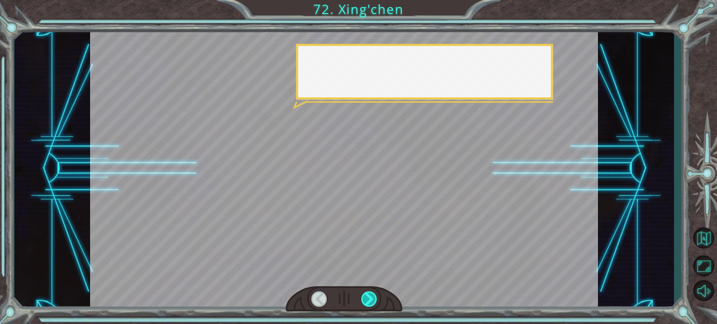
click at [371, 299] on div at bounding box center [369, 299] width 16 height 15
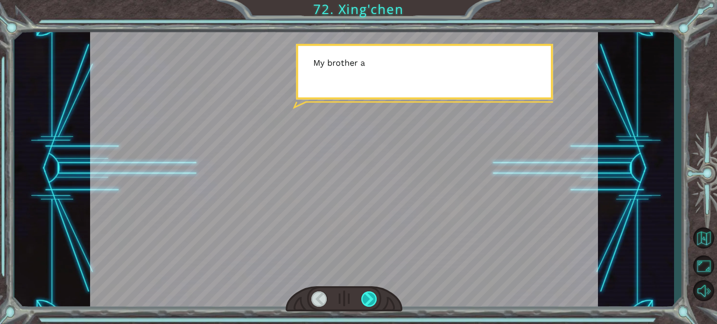
click at [371, 299] on div at bounding box center [369, 299] width 16 height 15
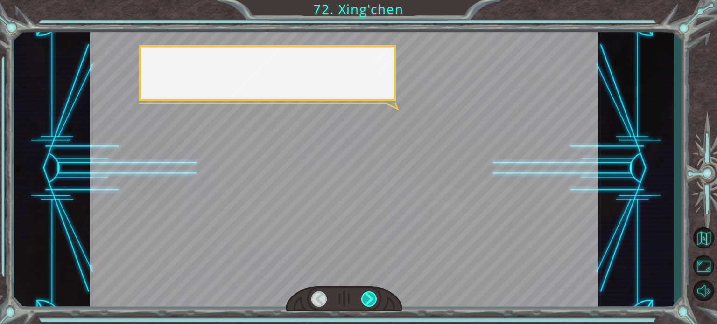
click at [371, 299] on div at bounding box center [369, 299] width 16 height 15
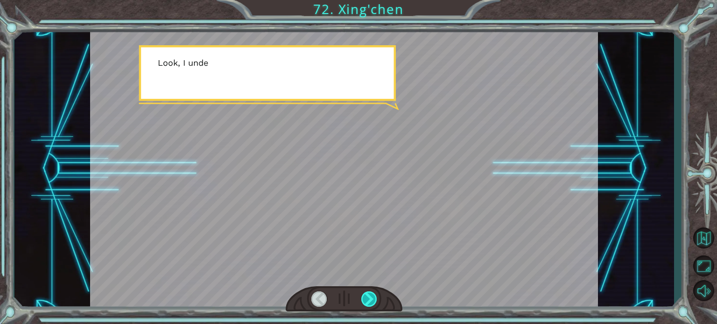
click at [371, 299] on div at bounding box center [369, 299] width 16 height 15
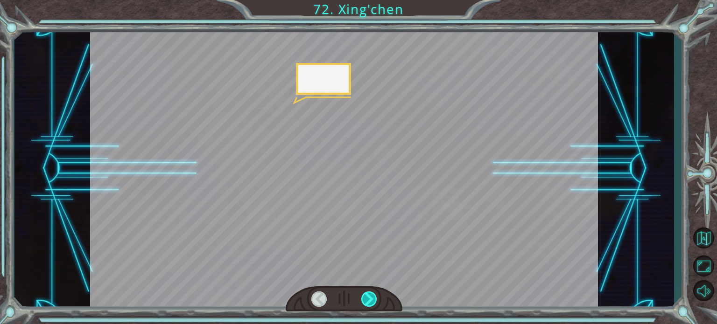
click at [371, 299] on div at bounding box center [369, 299] width 16 height 15
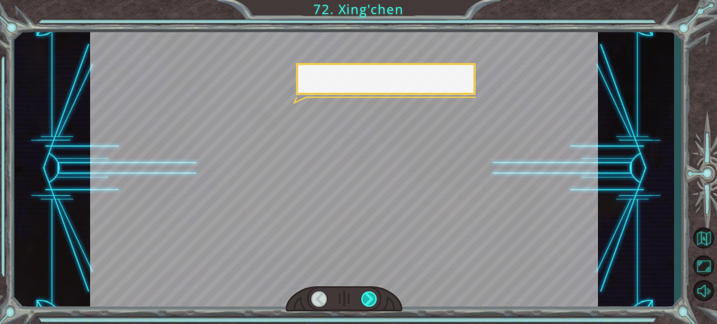
click at [371, 299] on div at bounding box center [369, 299] width 16 height 15
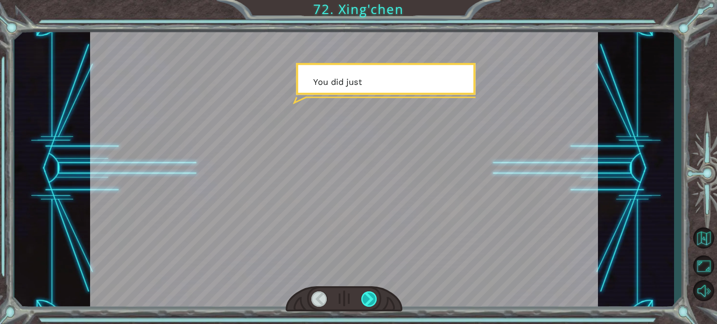
click at [371, 299] on div at bounding box center [369, 299] width 16 height 15
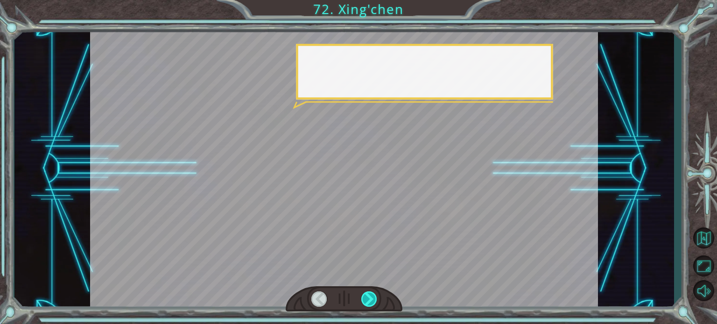
click at [371, 299] on div at bounding box center [369, 299] width 16 height 15
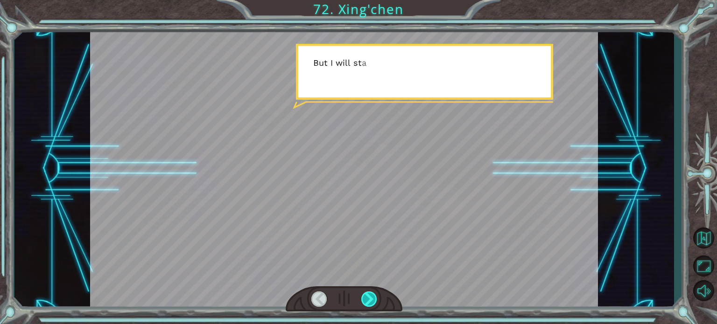
click at [371, 299] on div at bounding box center [369, 299] width 16 height 15
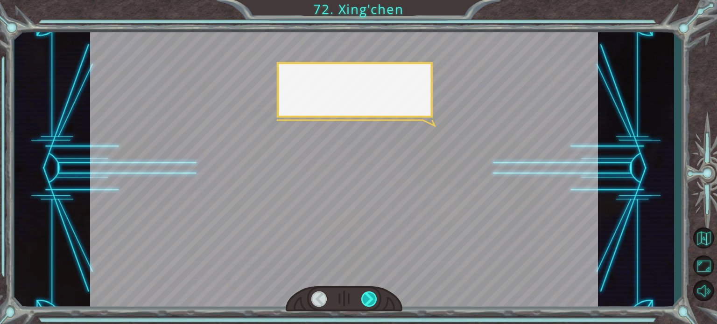
click at [371, 299] on div at bounding box center [369, 299] width 16 height 15
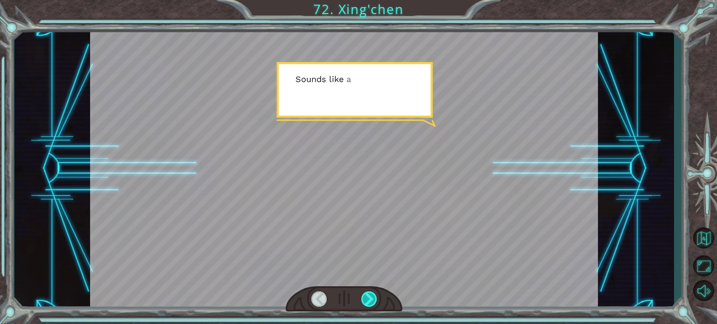
click at [371, 299] on div at bounding box center [369, 299] width 16 height 15
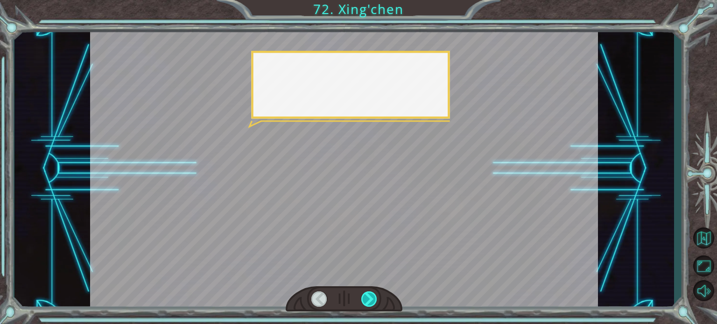
click at [371, 299] on div at bounding box center [369, 299] width 16 height 15
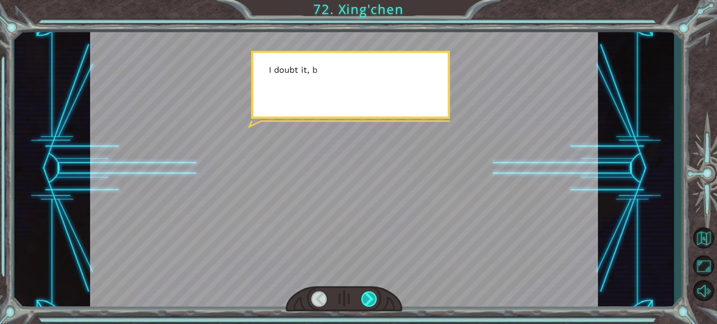
click at [371, 299] on div at bounding box center [369, 299] width 16 height 15
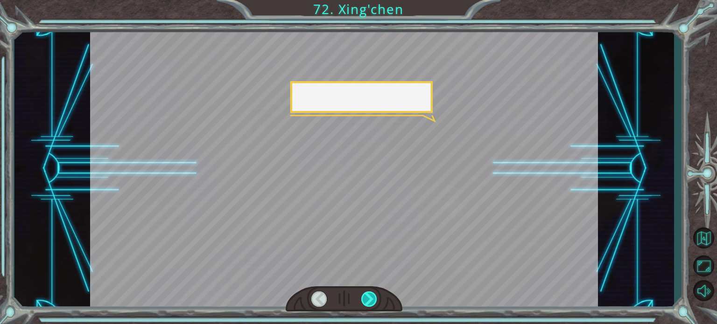
click at [371, 299] on div at bounding box center [369, 299] width 16 height 15
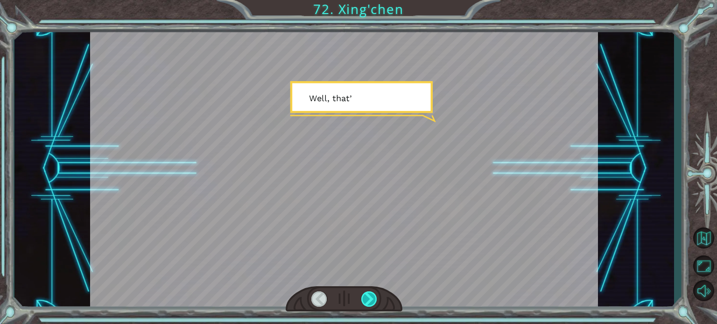
click at [371, 299] on div at bounding box center [369, 299] width 16 height 15
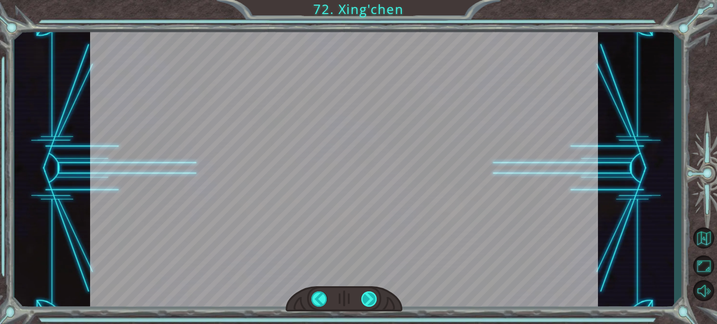
click at [371, 0] on div "Temporary Text M a n y t h a n k s t o y o u ! Y o u ’ v e s a v e d m y p e o …" at bounding box center [358, 0] width 717 height 0
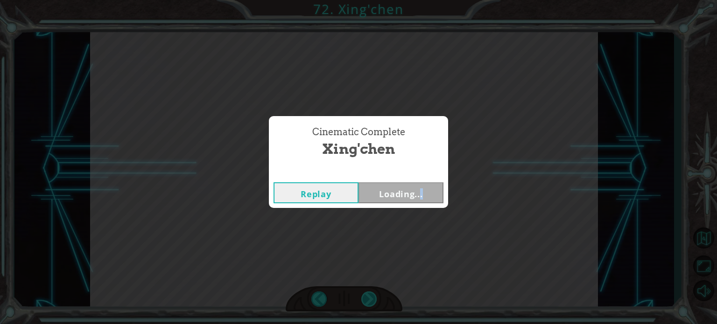
click at [371, 299] on div "Cinematic Complete [PERSON_NAME] Loading..." at bounding box center [358, 162] width 717 height 324
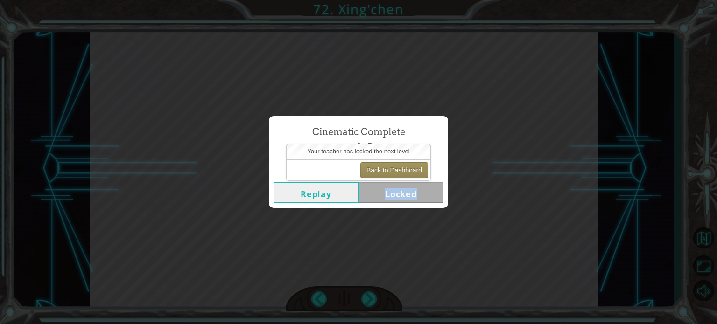
click at [422, 205] on div "Replay Locked" at bounding box center [358, 193] width 179 height 30
click at [411, 170] on button "Back to Dashboard" at bounding box center [394, 170] width 68 height 16
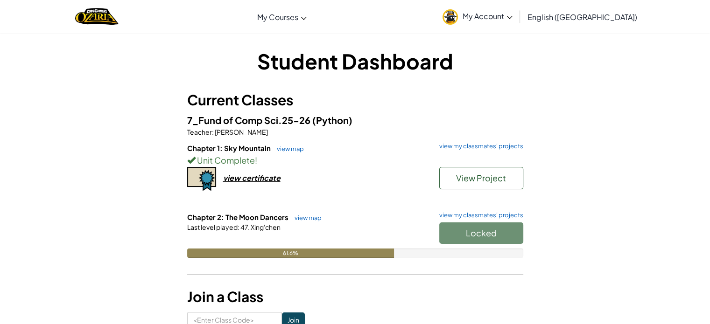
click at [351, 193] on div at bounding box center [355, 192] width 336 height 3
click at [483, 232] on div "Locked" at bounding box center [476, 236] width 93 height 26
click at [299, 216] on link "view map" at bounding box center [306, 217] width 32 height 7
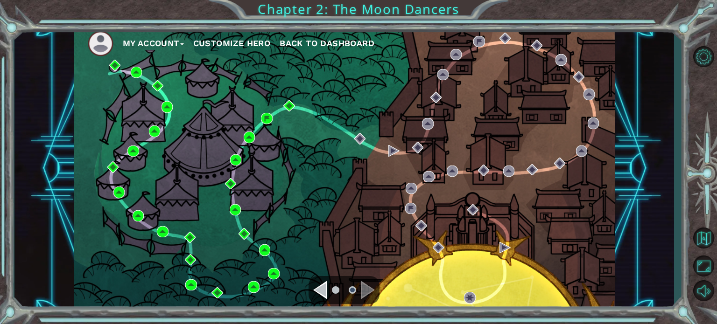
click at [323, 291] on div "Navigate to the previous page" at bounding box center [320, 290] width 14 height 19
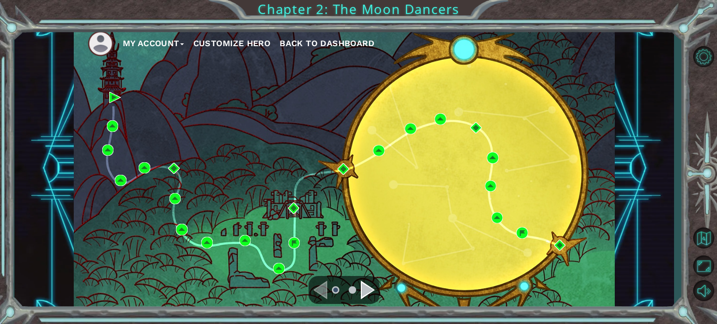
click at [323, 291] on div "Navigate to the previous page" at bounding box center [320, 290] width 14 height 19
click at [365, 289] on div "Navigate to the next page" at bounding box center [368, 290] width 14 height 19
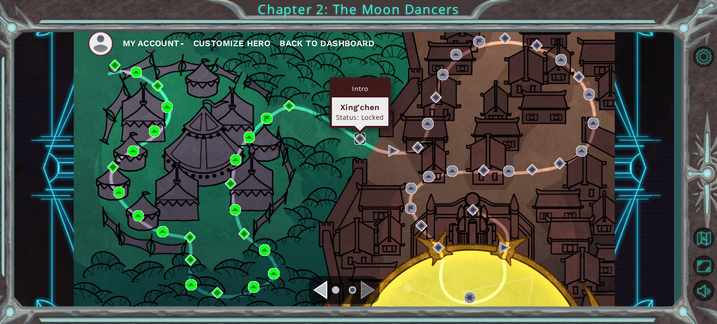
click at [356, 139] on img at bounding box center [359, 138] width 11 height 11
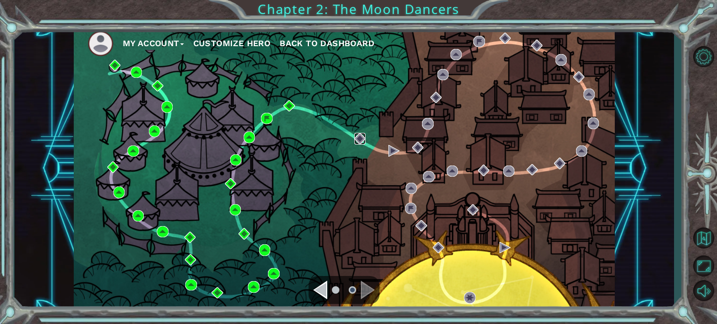
click at [356, 139] on img at bounding box center [359, 138] width 11 height 11
click at [376, 145] on div "My Account Customize Hero Back to Dashboard" at bounding box center [344, 168] width 541 height 285
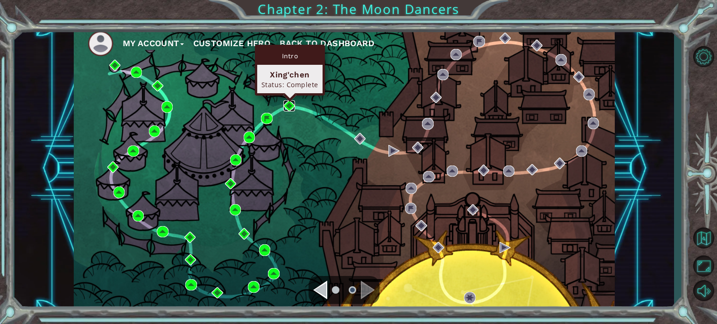
click at [286, 105] on img at bounding box center [288, 105] width 11 height 11
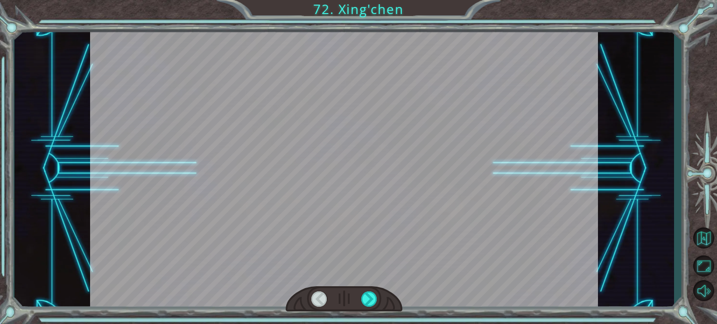
click at [378, 298] on div at bounding box center [343, 299] width 117 height 26
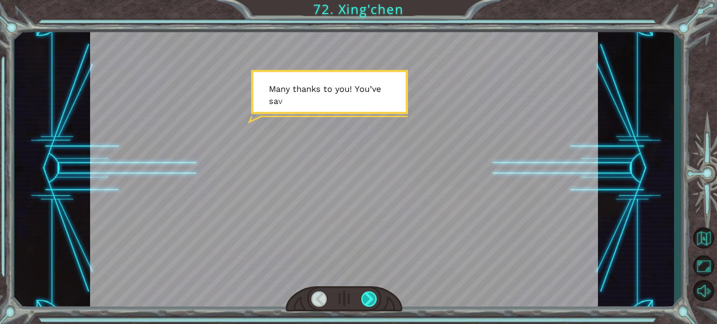
click at [364, 296] on div at bounding box center [369, 299] width 16 height 15
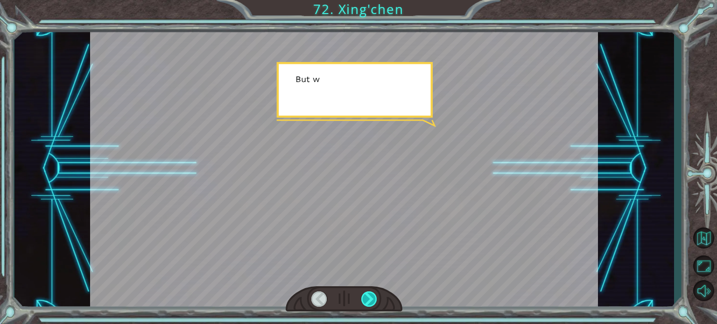
click at [364, 296] on div at bounding box center [369, 299] width 16 height 15
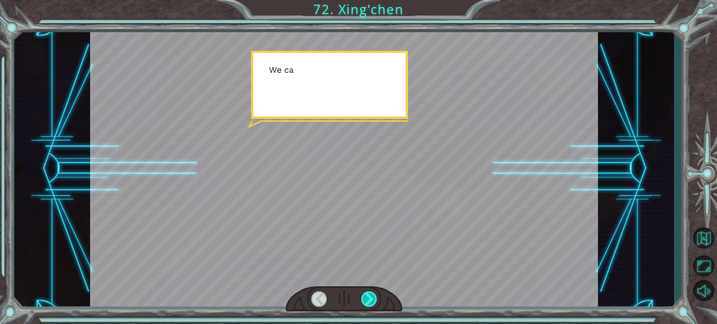
click at [364, 296] on div at bounding box center [369, 299] width 16 height 15
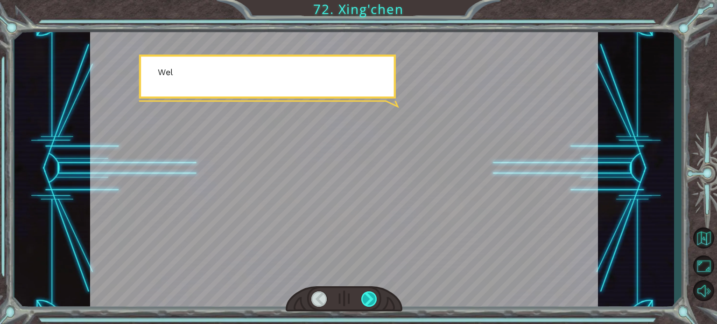
click at [364, 296] on div at bounding box center [369, 299] width 16 height 15
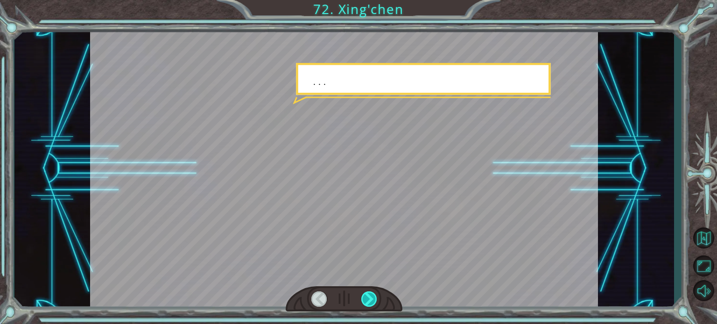
click at [364, 296] on div at bounding box center [369, 299] width 16 height 15
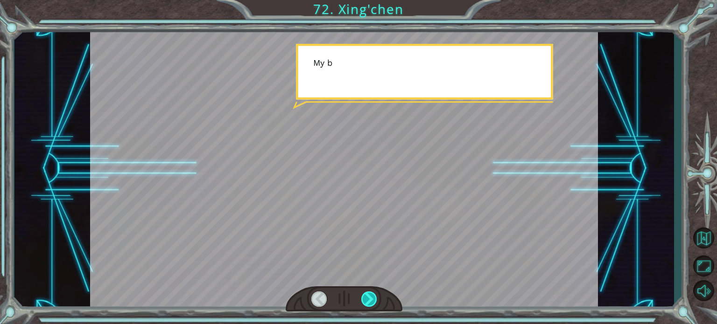
click at [364, 296] on div at bounding box center [369, 299] width 16 height 15
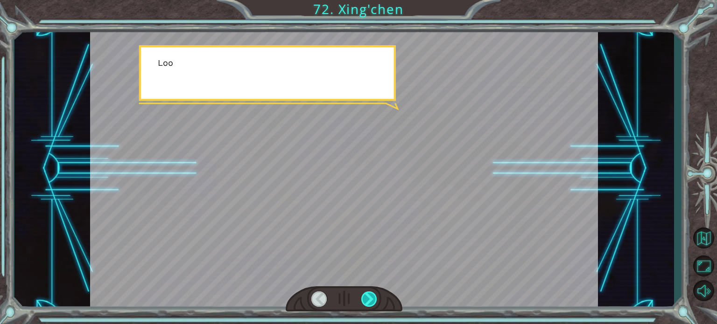
click at [364, 296] on div at bounding box center [369, 299] width 16 height 15
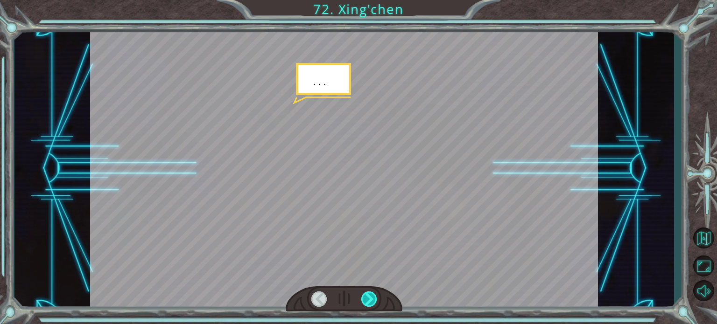
click at [364, 296] on div at bounding box center [369, 299] width 16 height 15
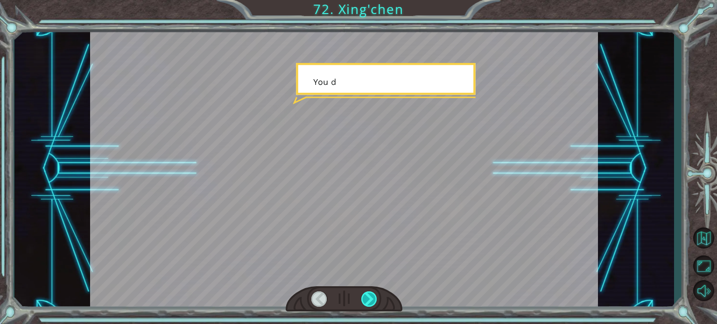
click at [364, 296] on div at bounding box center [369, 299] width 16 height 15
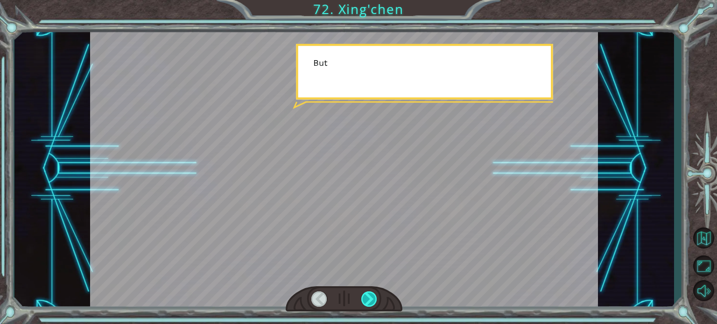
click at [364, 296] on div at bounding box center [369, 299] width 16 height 15
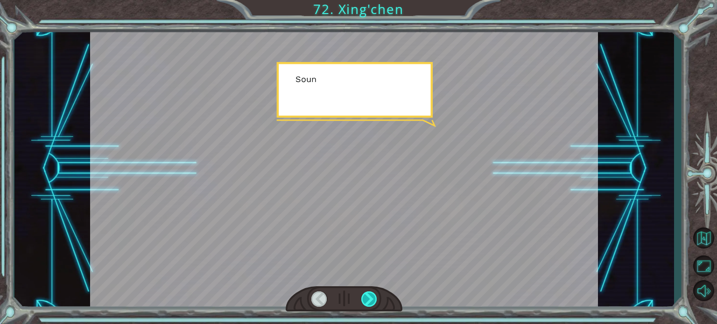
click at [364, 296] on div at bounding box center [369, 299] width 16 height 15
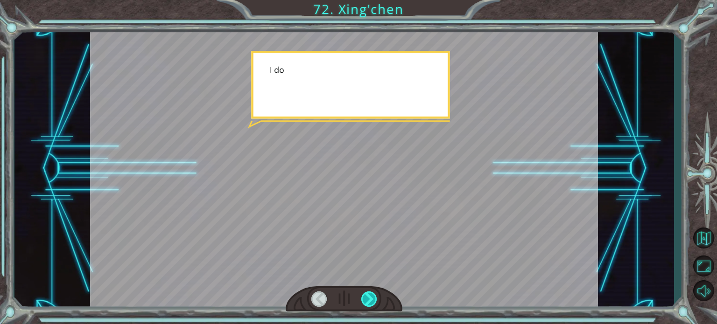
click at [364, 296] on div at bounding box center [369, 299] width 16 height 15
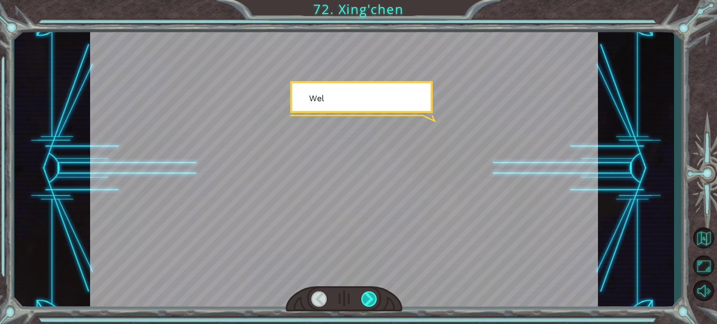
click at [364, 296] on div at bounding box center [369, 299] width 16 height 15
click at [364, 0] on div "Temporary Text M a n y t h a n k s t o y o u ! Y o u ’ v e s a v e d m y p e o …" at bounding box center [358, 0] width 717 height 0
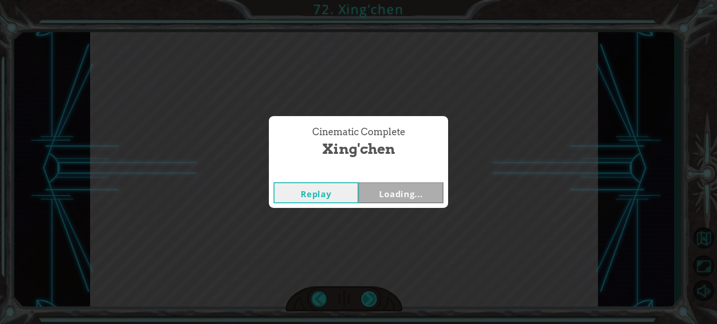
click at [364, 296] on div "Cinematic Complete [PERSON_NAME] Loading..." at bounding box center [358, 162] width 717 height 324
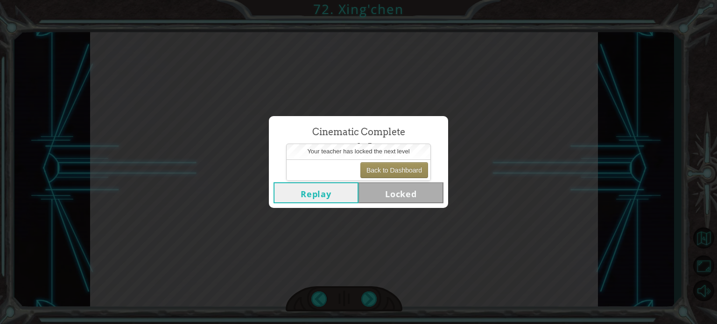
click at [434, 226] on div "Cinematic Complete [PERSON_NAME] Locked" at bounding box center [358, 162] width 717 height 324
click at [404, 172] on button "Back to Dashboard" at bounding box center [394, 170] width 68 height 16
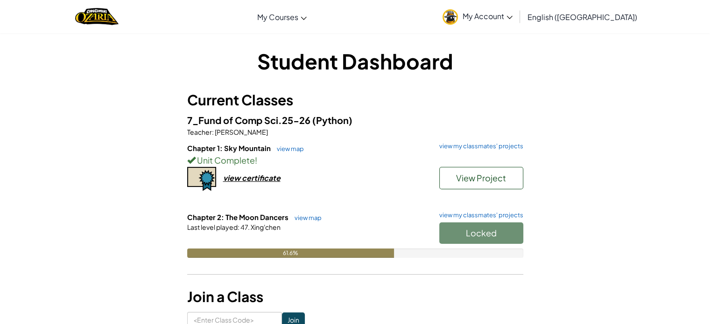
click at [83, 97] on div "Student Dashboard Current Classes 7_Fund of Comp Sci.25-26 (Python) Teacher : […" at bounding box center [355, 187] width 546 height 281
click at [125, 2] on div at bounding box center [96, 16] width 57 height 33
click at [489, 132] on p "Teacher : [PERSON_NAME]" at bounding box center [355, 131] width 336 height 9
click at [503, 216] on link "view my classmates' projects" at bounding box center [478, 215] width 89 height 6
